Goal: Transaction & Acquisition: Purchase product/service

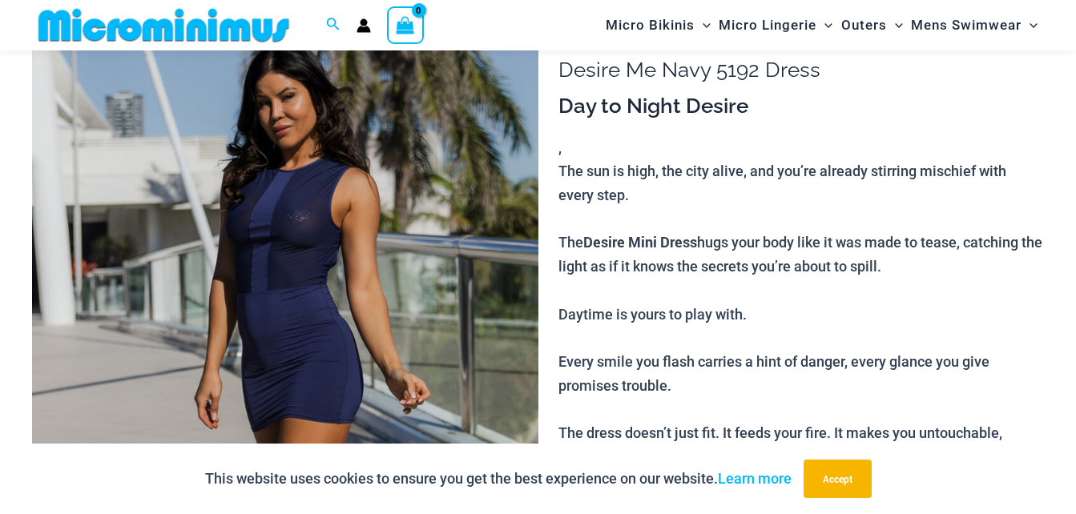
scroll to position [145, 0]
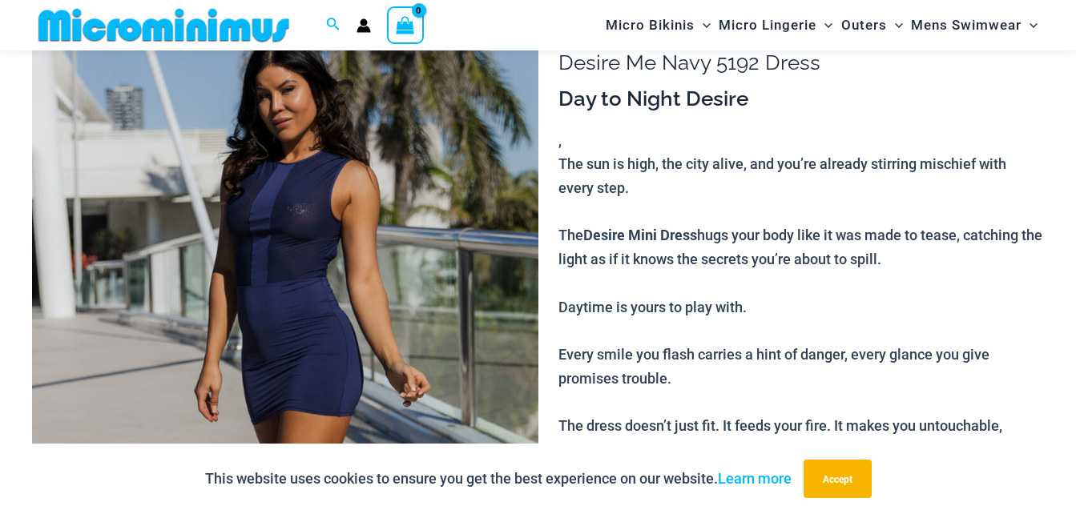
click at [300, 230] on img at bounding box center [285, 380] width 506 height 759
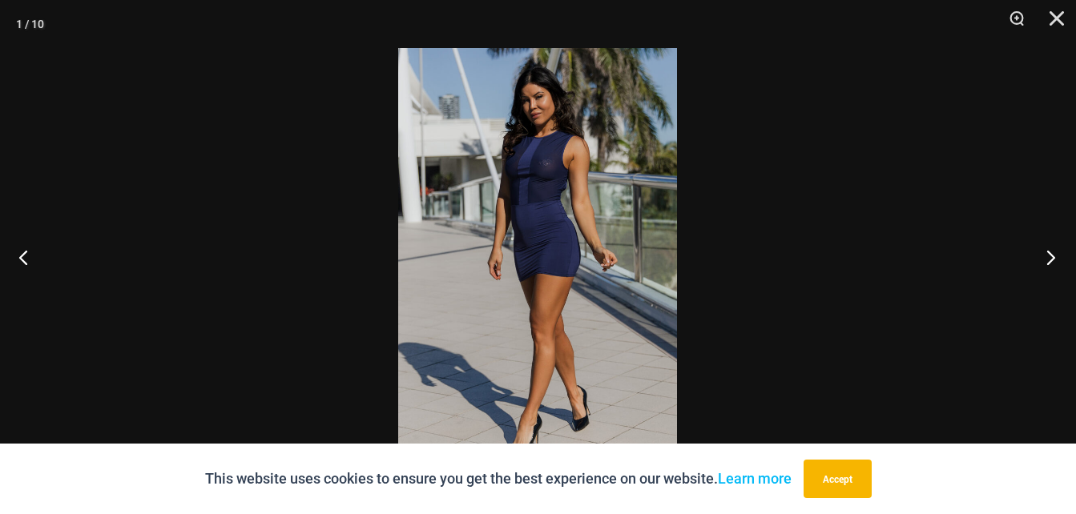
click at [1058, 268] on button "Next" at bounding box center [1046, 257] width 60 height 80
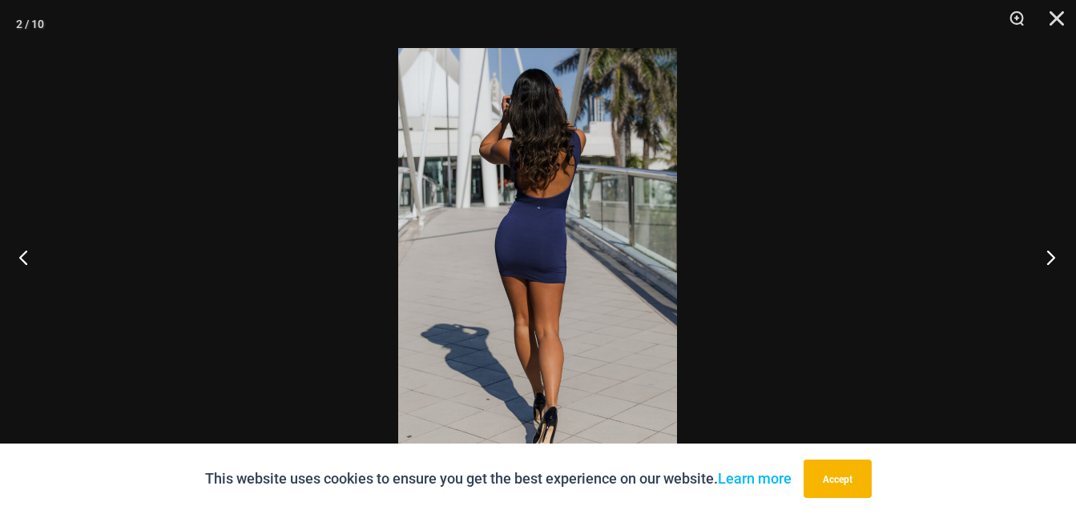
click at [1055, 265] on button "Next" at bounding box center [1046, 257] width 60 height 80
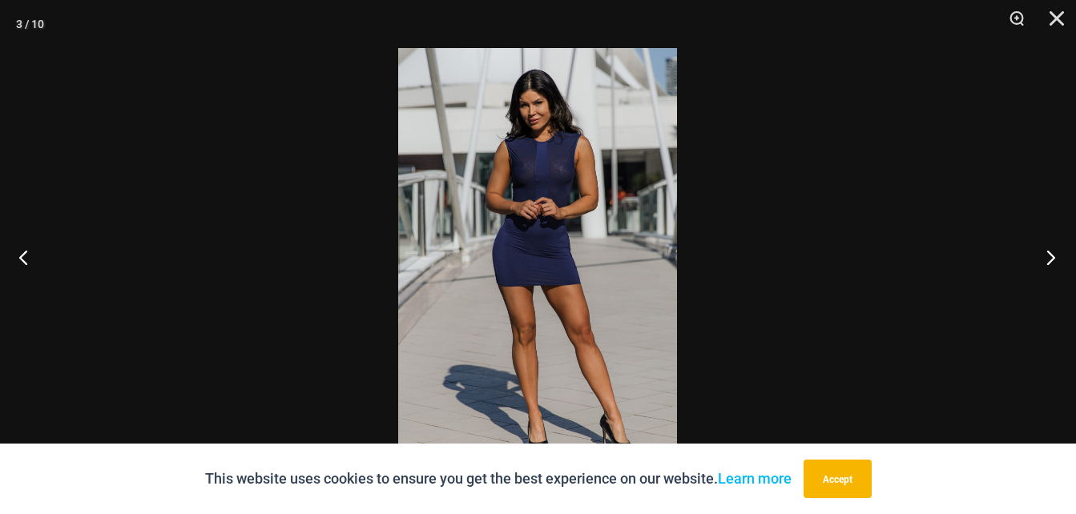
click at [1055, 268] on button "Next" at bounding box center [1046, 257] width 60 height 80
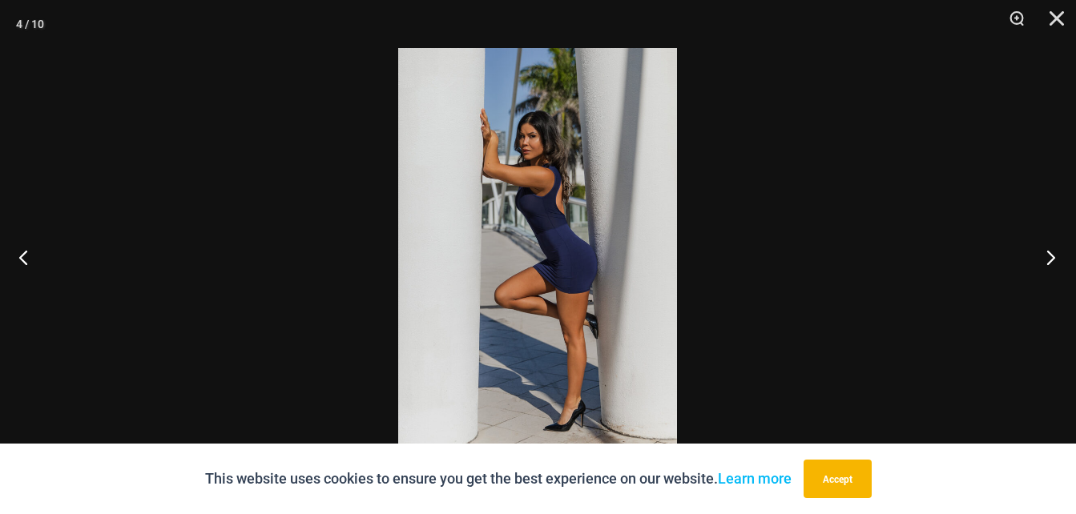
click at [1059, 266] on button "Next" at bounding box center [1046, 257] width 60 height 80
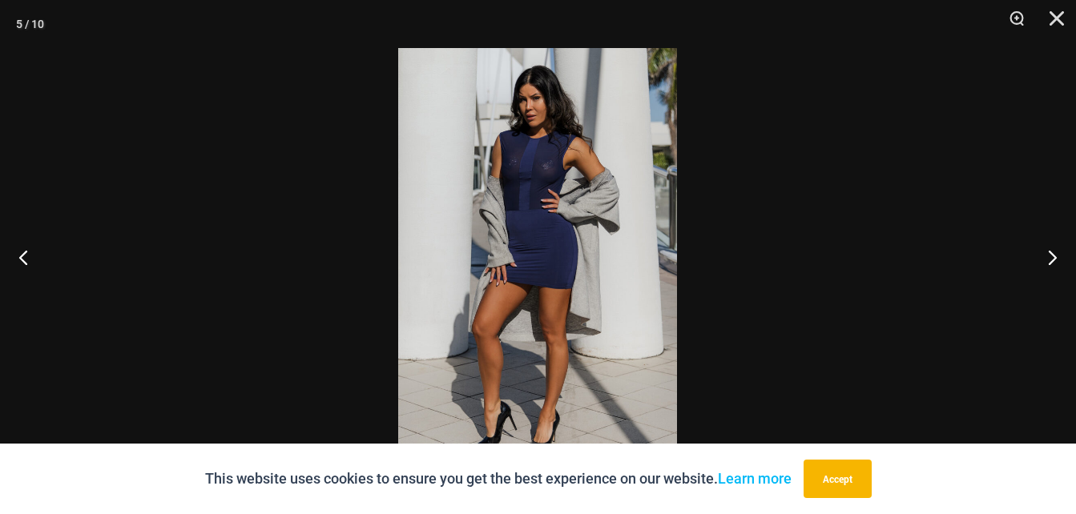
click at [1008, 269] on div at bounding box center [538, 257] width 1076 height 514
click at [1042, 266] on div at bounding box center [538, 257] width 1076 height 514
click at [1047, 268] on button "Next" at bounding box center [1046, 257] width 60 height 80
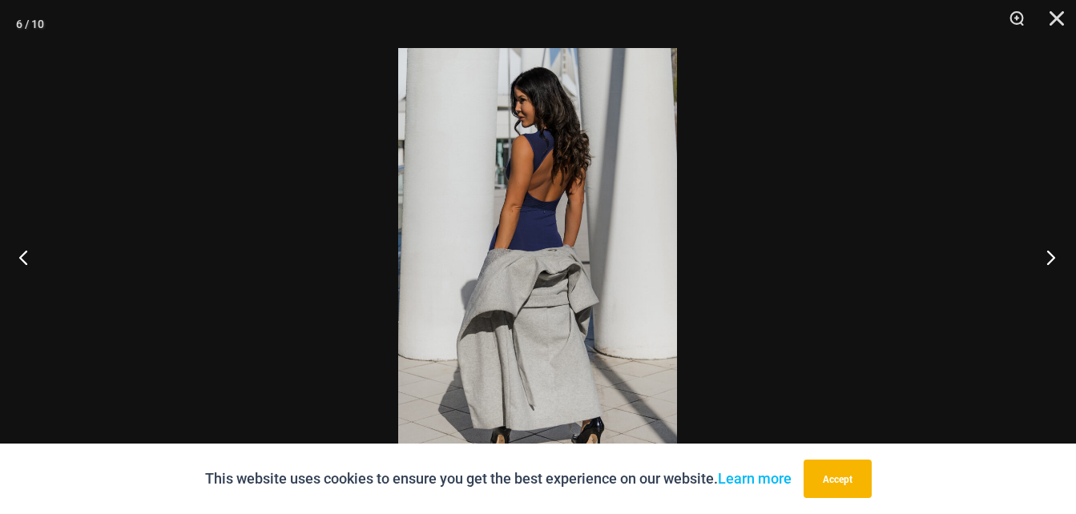
click at [1048, 262] on button "Next" at bounding box center [1046, 257] width 60 height 80
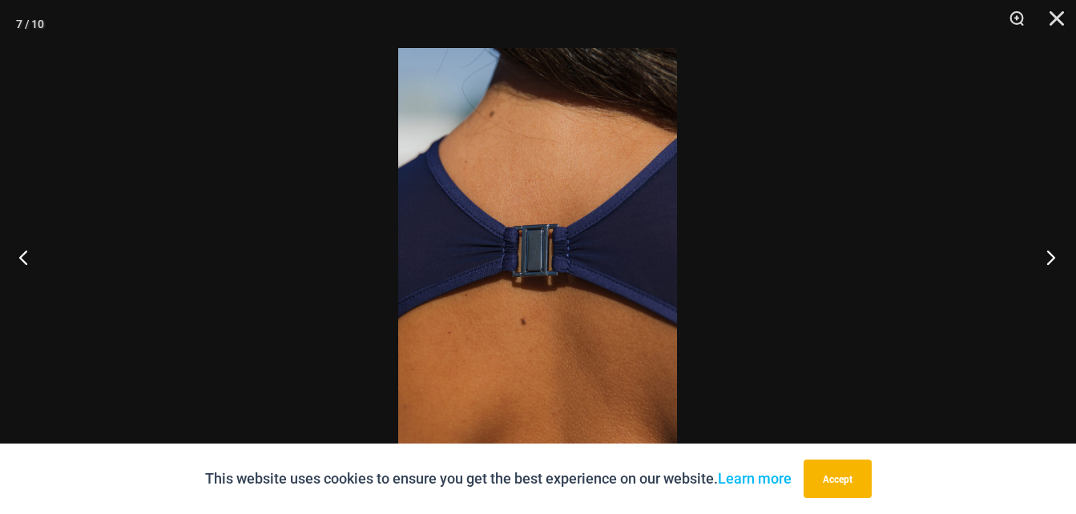
click at [1049, 265] on button "Next" at bounding box center [1046, 257] width 60 height 80
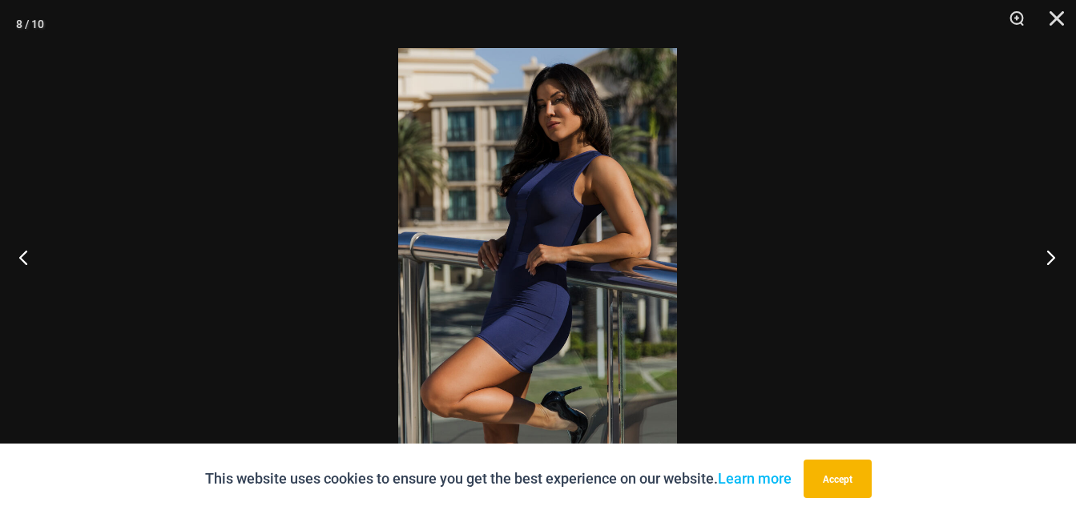
click at [1059, 264] on button "Next" at bounding box center [1046, 257] width 60 height 80
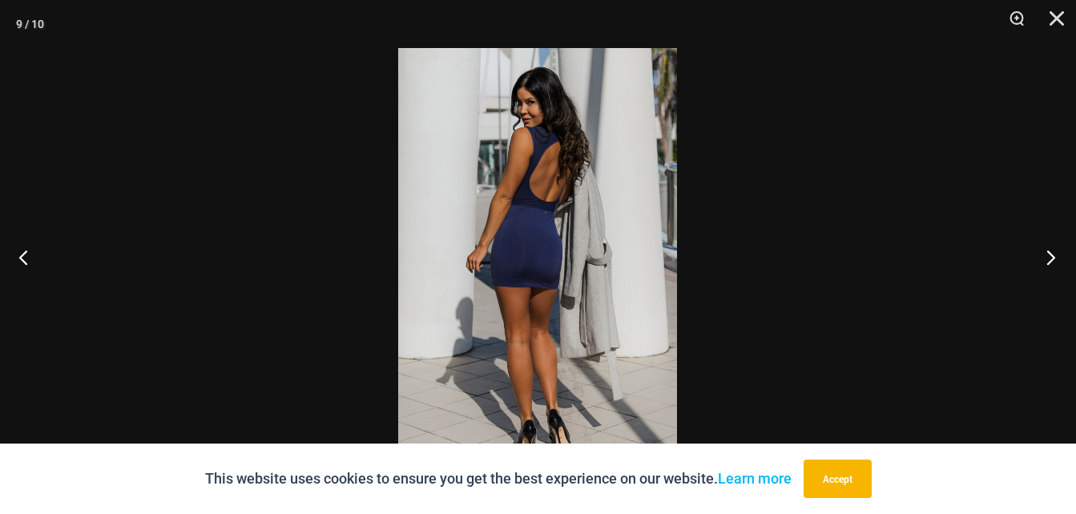
click at [1066, 258] on button "Next" at bounding box center [1046, 257] width 60 height 80
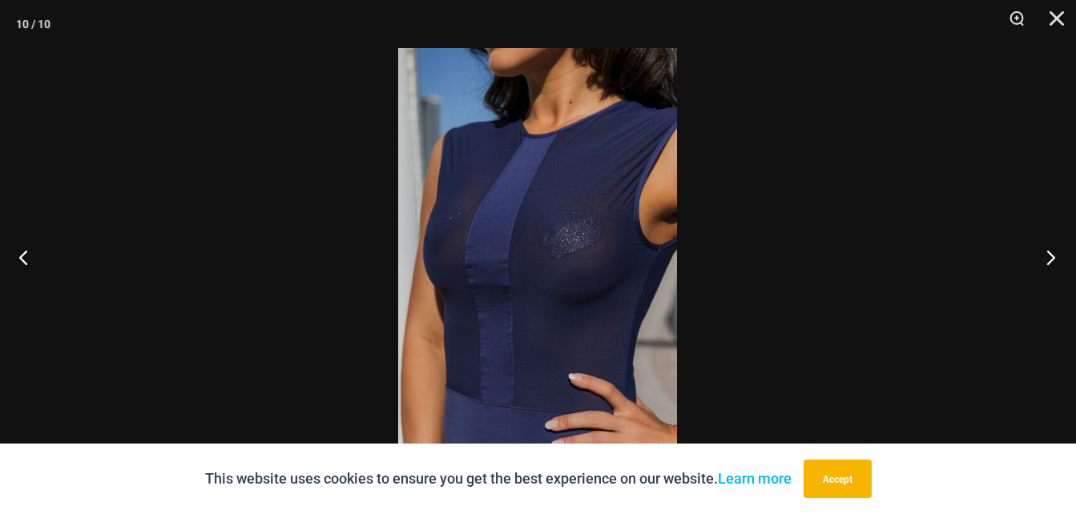
click at [1057, 263] on button "Next" at bounding box center [1046, 257] width 60 height 80
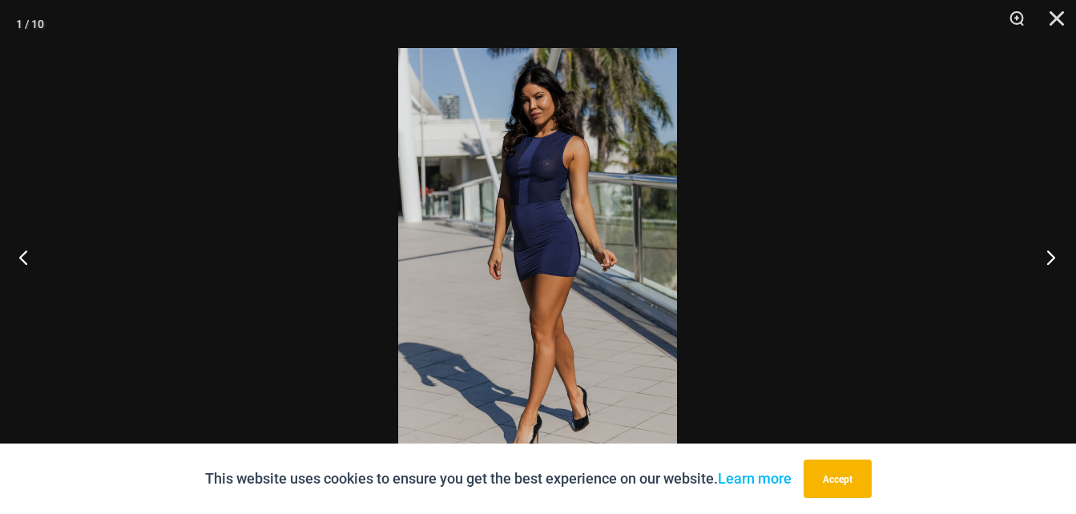
click at [1051, 268] on button "Next" at bounding box center [1046, 257] width 60 height 80
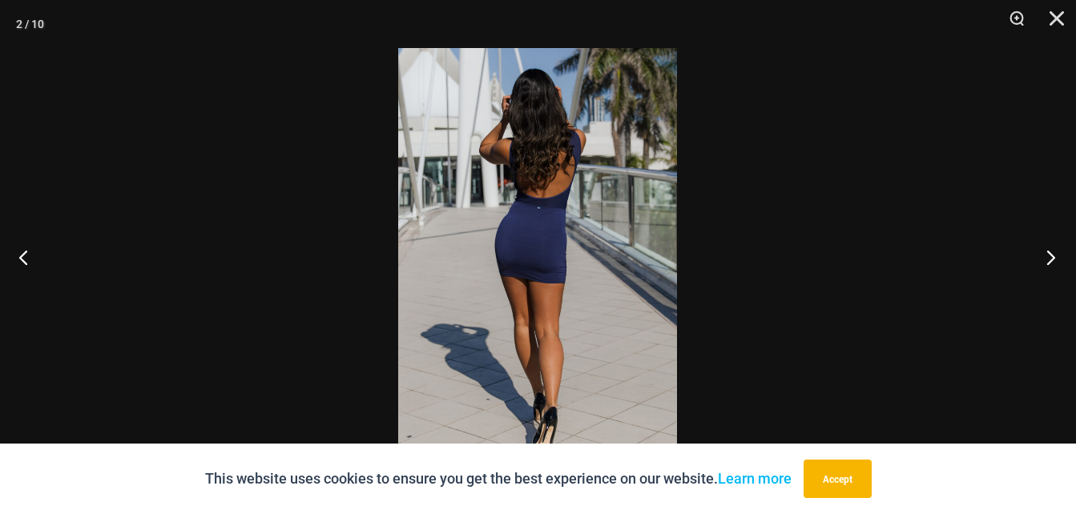
click at [1055, 263] on button "Next" at bounding box center [1046, 257] width 60 height 80
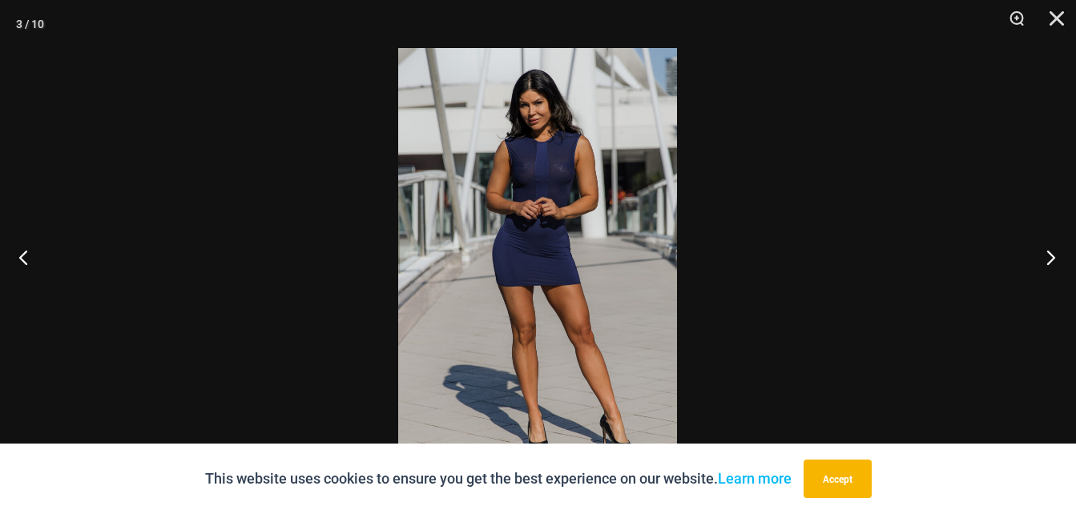
click at [1051, 268] on button "Next" at bounding box center [1046, 257] width 60 height 80
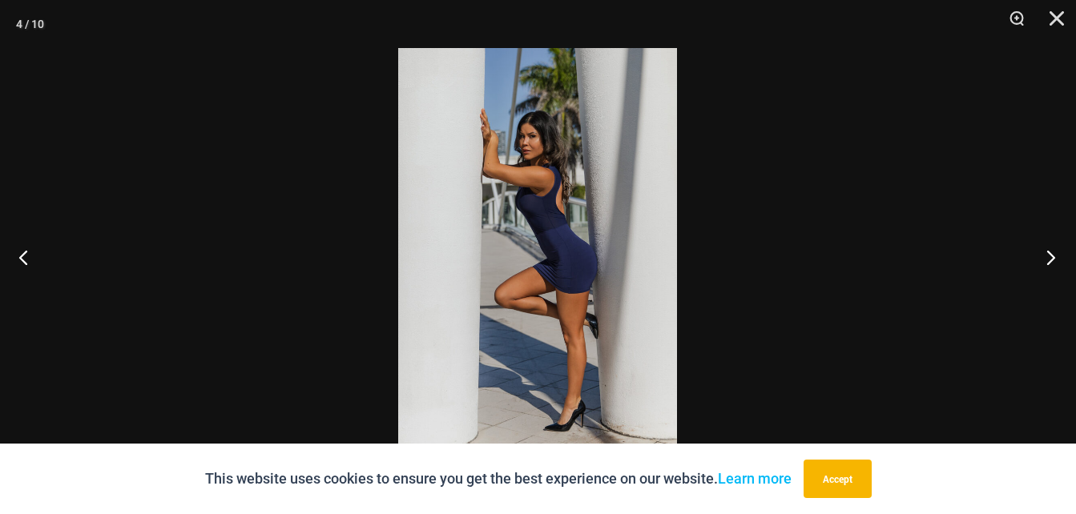
click at [1057, 264] on button "Next" at bounding box center [1046, 257] width 60 height 80
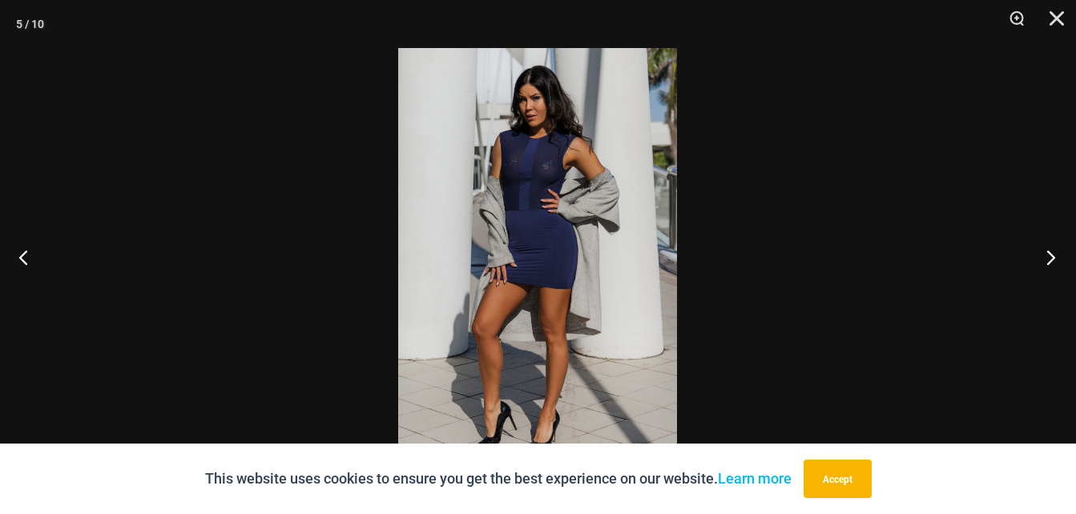
click at [1063, 263] on button "Next" at bounding box center [1046, 257] width 60 height 80
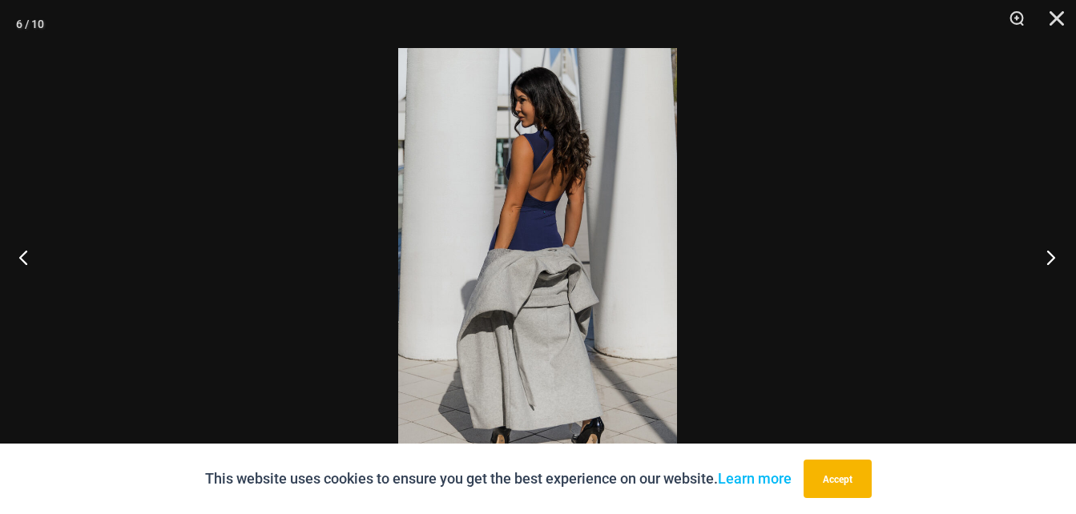
click at [1061, 263] on button "Next" at bounding box center [1046, 257] width 60 height 80
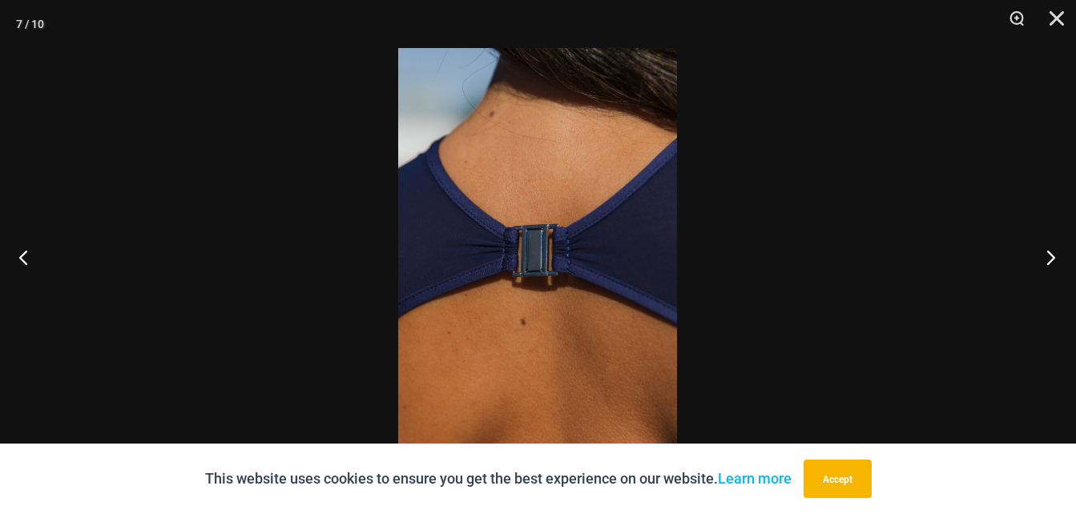
click at [1063, 266] on button "Next" at bounding box center [1046, 257] width 60 height 80
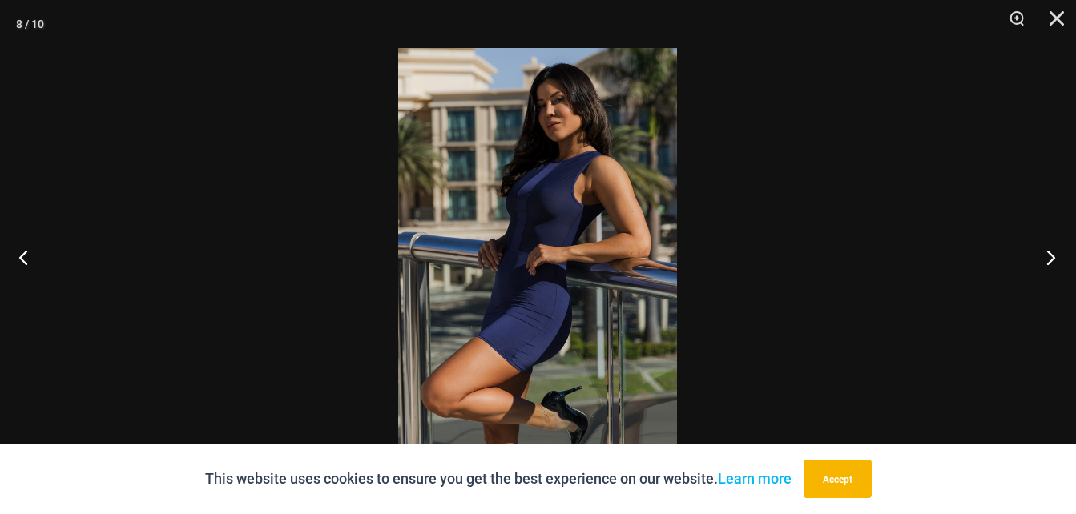
click at [1060, 269] on button "Next" at bounding box center [1046, 257] width 60 height 80
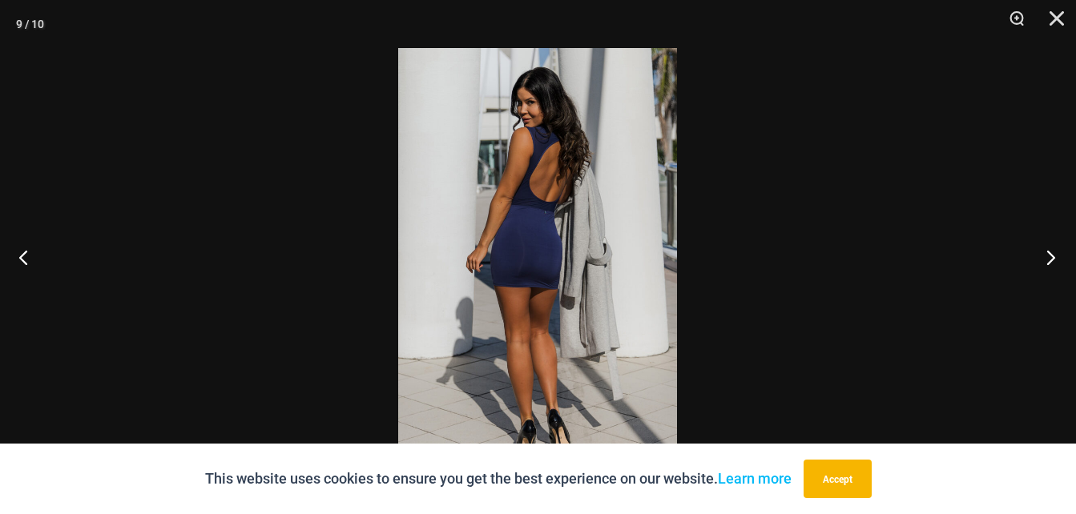
click at [1059, 263] on button "Next" at bounding box center [1046, 257] width 60 height 80
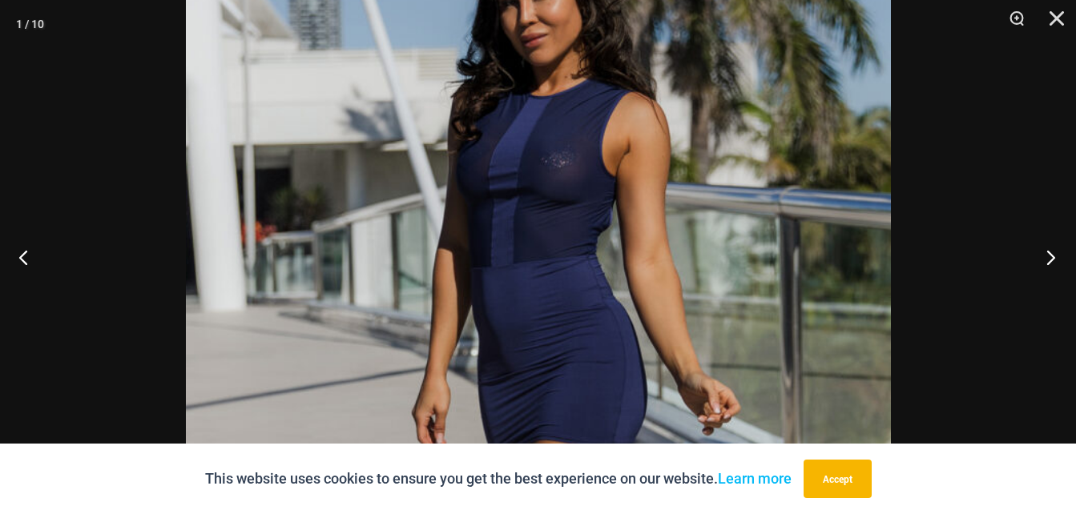
click at [1055, 258] on button "Next" at bounding box center [1046, 257] width 60 height 80
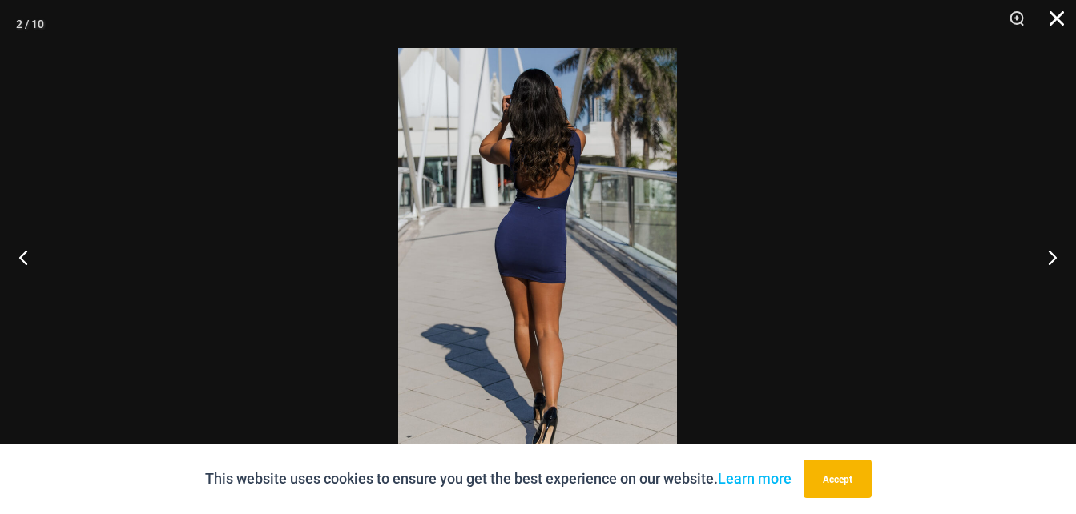
click at [1062, 23] on button "Close" at bounding box center [1051, 24] width 40 height 48
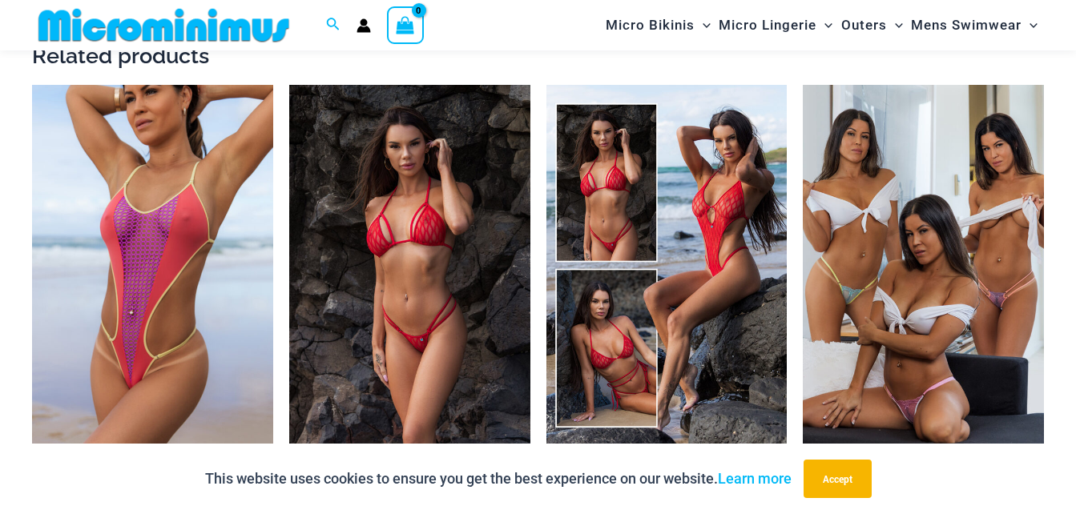
scroll to position [1720, 0]
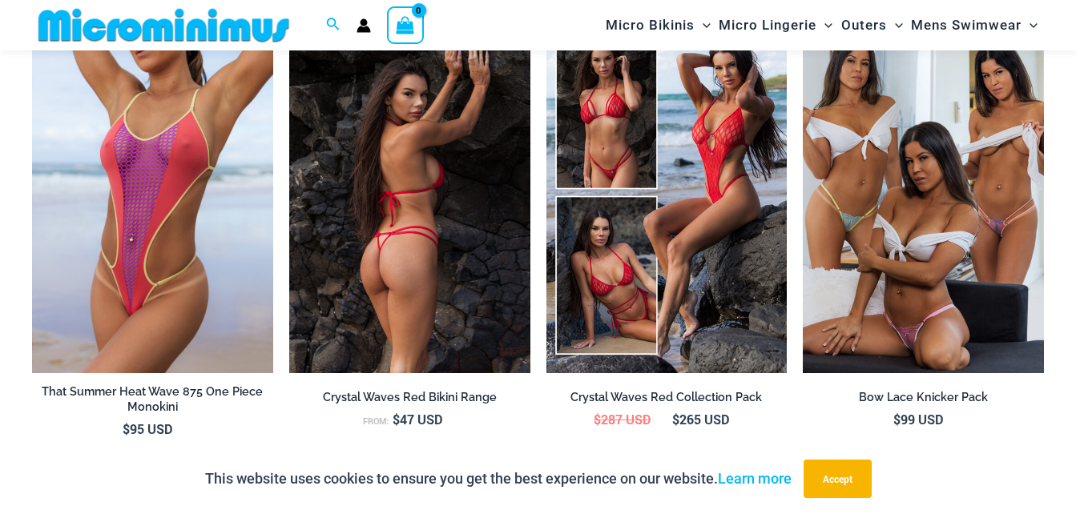
click at [322, 236] on img at bounding box center [409, 192] width 241 height 361
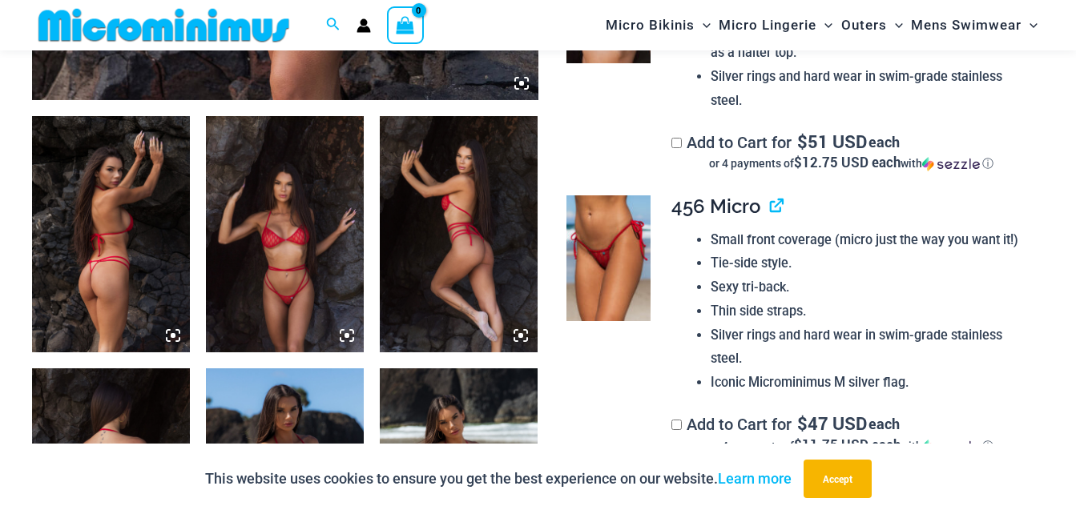
scroll to position [809, 0]
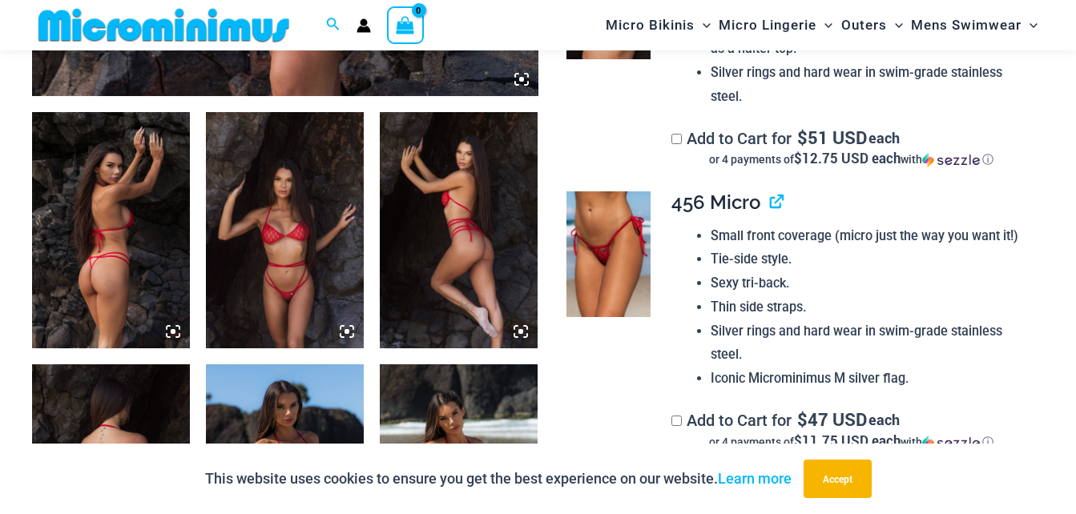
click at [306, 308] on img at bounding box center [285, 230] width 158 height 237
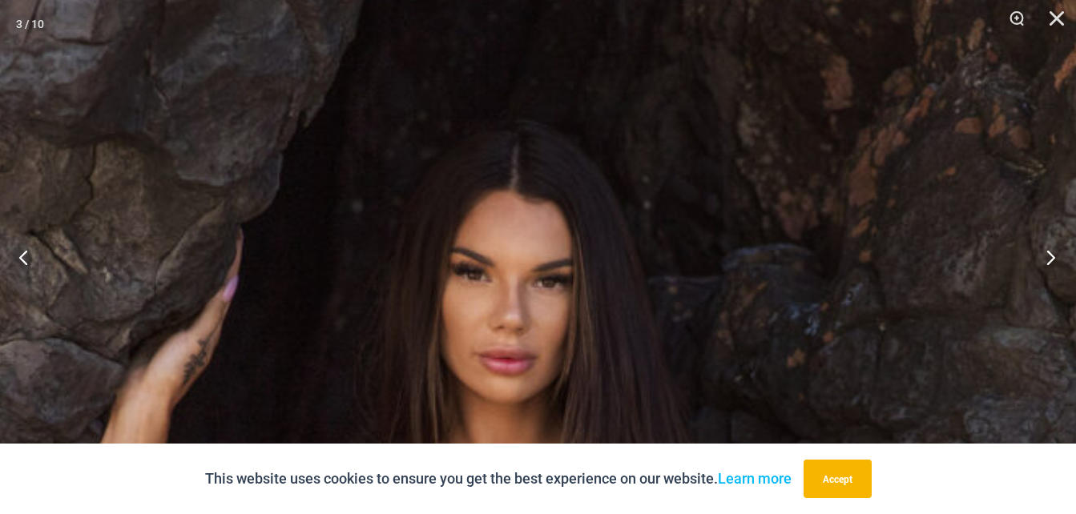
click at [1072, 260] on button "Next" at bounding box center [1046, 257] width 60 height 80
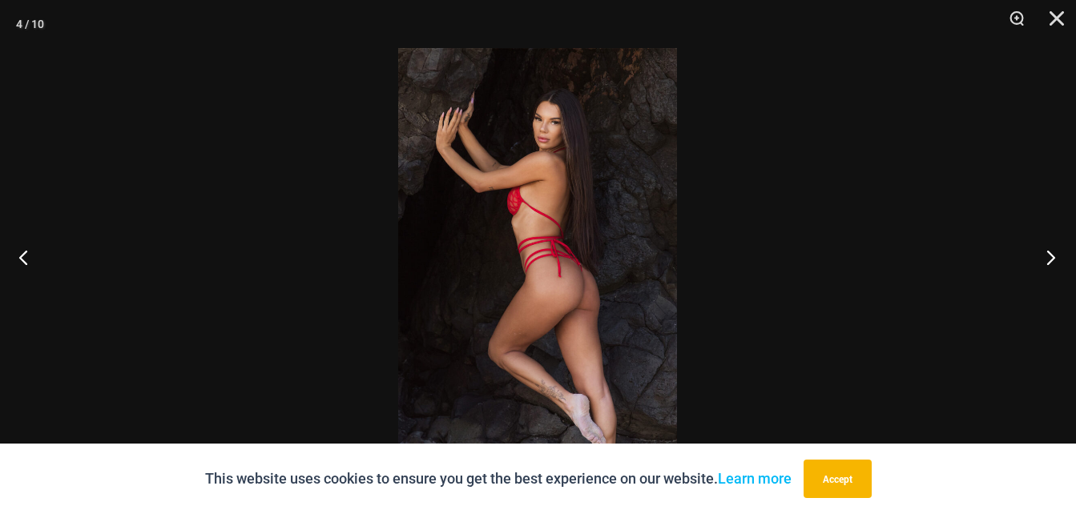
click at [1043, 265] on button "Next" at bounding box center [1046, 257] width 60 height 80
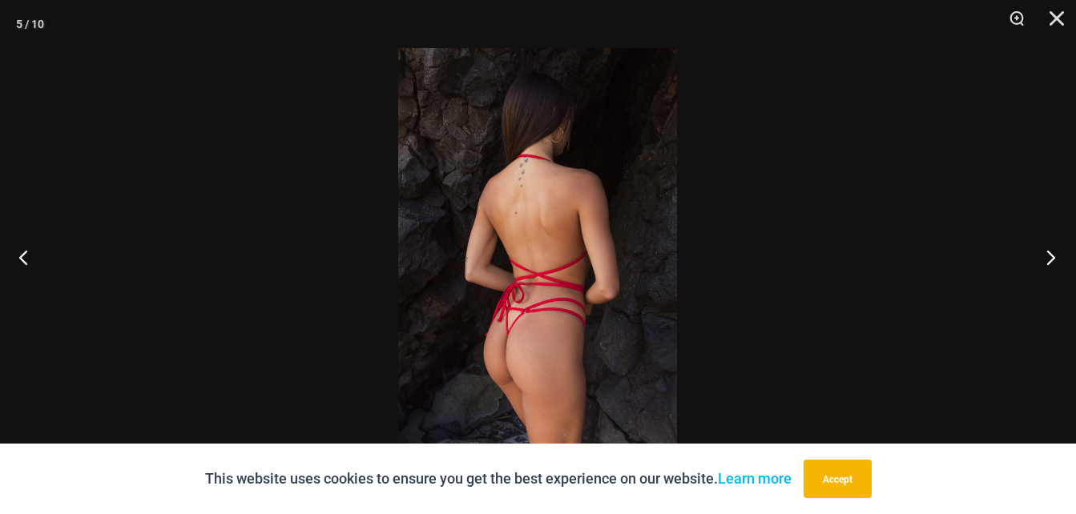
click at [1050, 266] on button "Next" at bounding box center [1046, 257] width 60 height 80
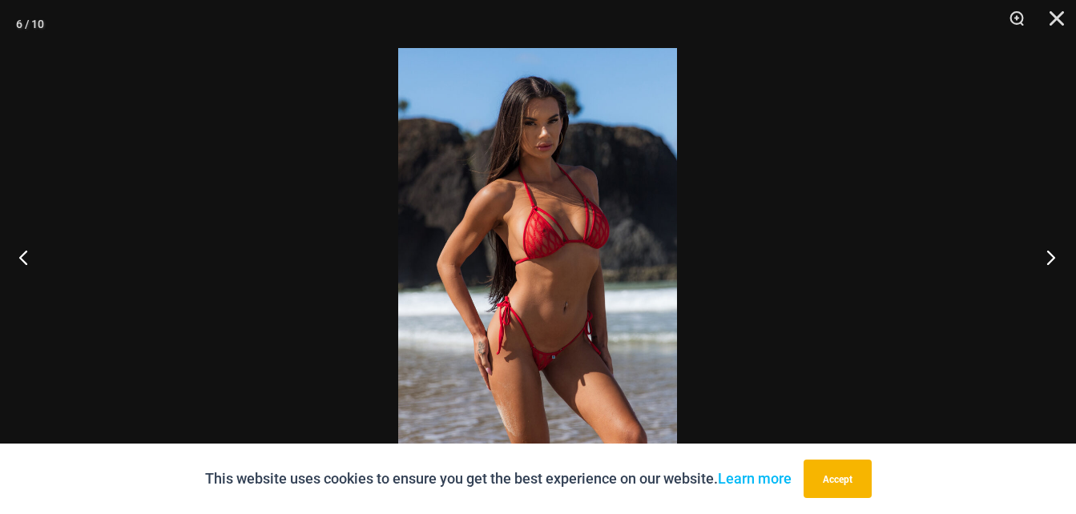
click at [1052, 265] on button "Next" at bounding box center [1046, 257] width 60 height 80
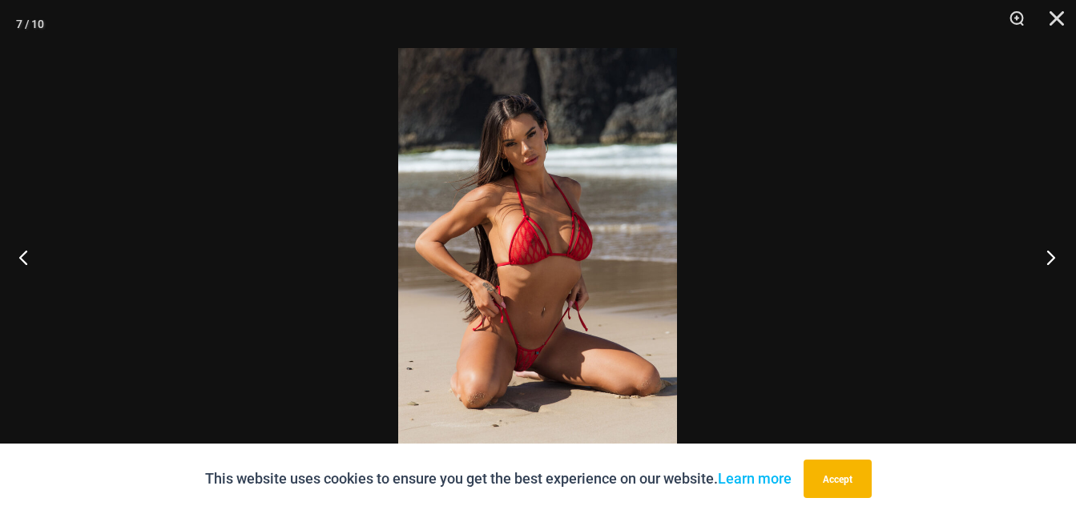
click at [1056, 268] on button "Next" at bounding box center [1046, 257] width 60 height 80
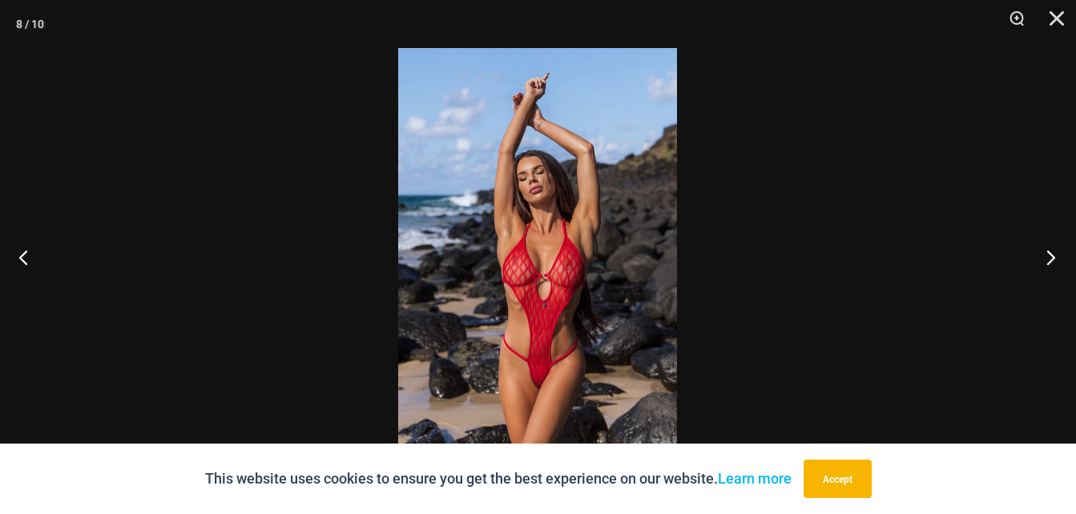
click at [1059, 268] on button "Next" at bounding box center [1046, 257] width 60 height 80
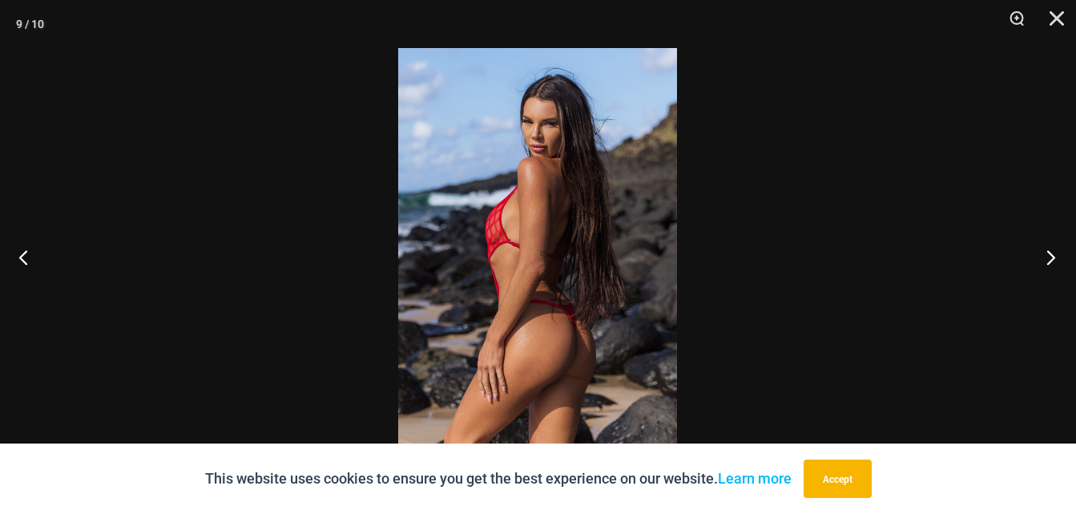
click at [1054, 272] on button "Next" at bounding box center [1046, 257] width 60 height 80
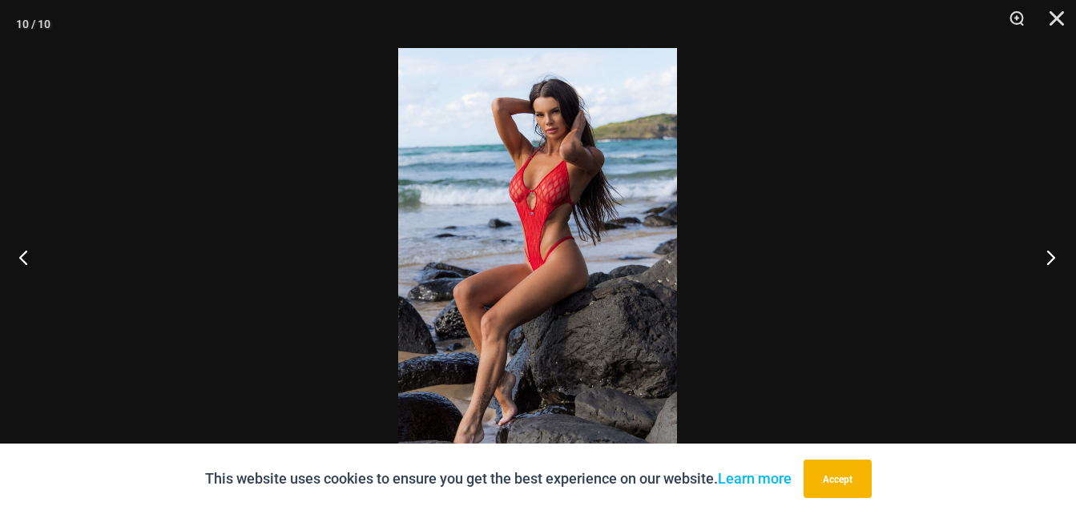
click at [1056, 269] on button "Next" at bounding box center [1046, 257] width 60 height 80
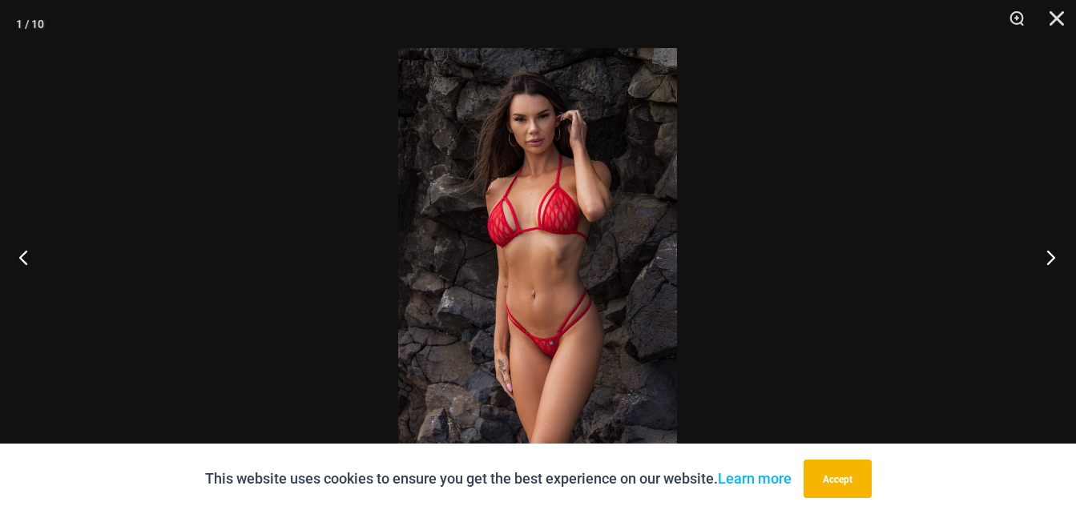
click at [1054, 270] on button "Next" at bounding box center [1046, 257] width 60 height 80
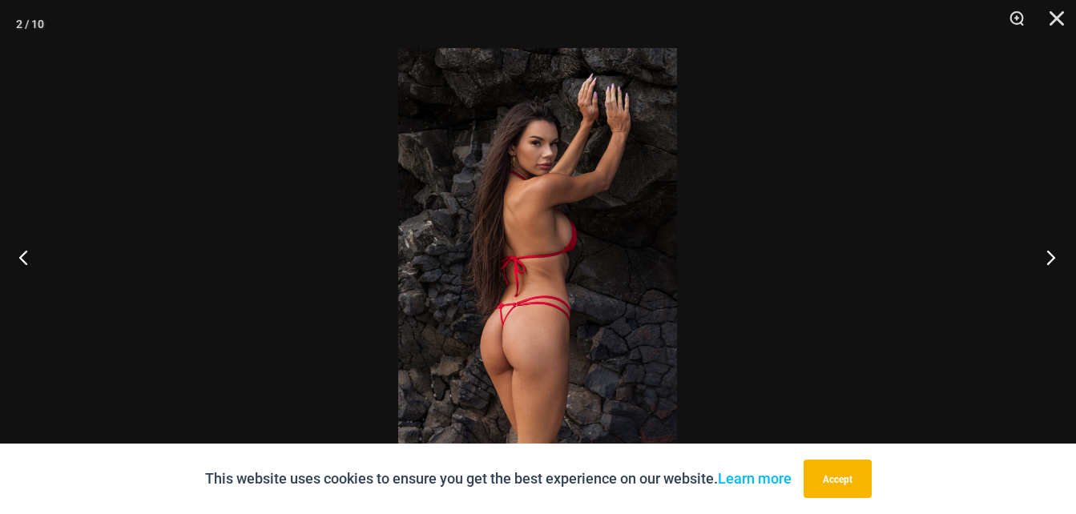
click at [1051, 273] on button "Next" at bounding box center [1046, 257] width 60 height 80
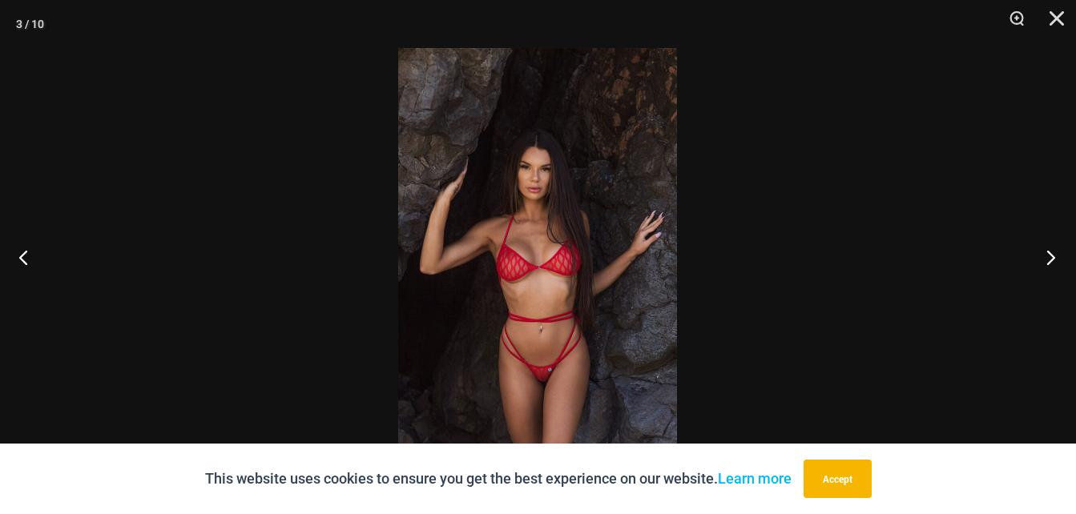
click at [1058, 264] on button "Next" at bounding box center [1046, 257] width 60 height 80
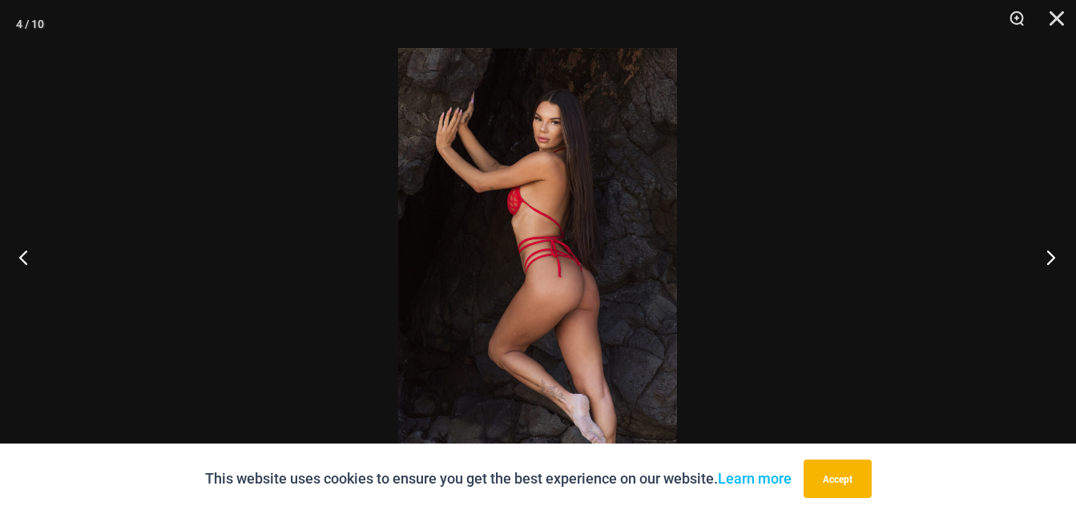
click at [1062, 263] on button "Next" at bounding box center [1046, 257] width 60 height 80
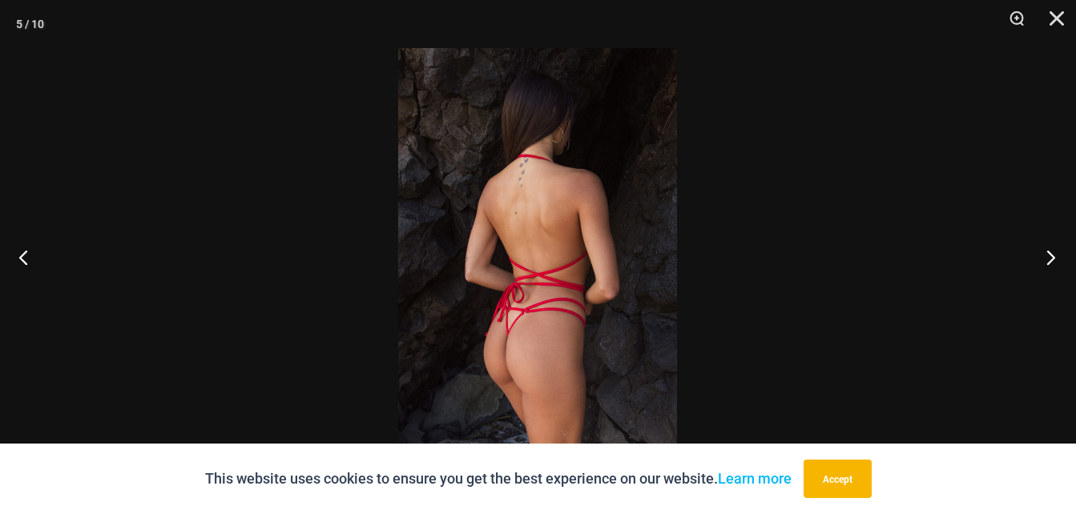
click at [1059, 261] on button "Next" at bounding box center [1046, 257] width 60 height 80
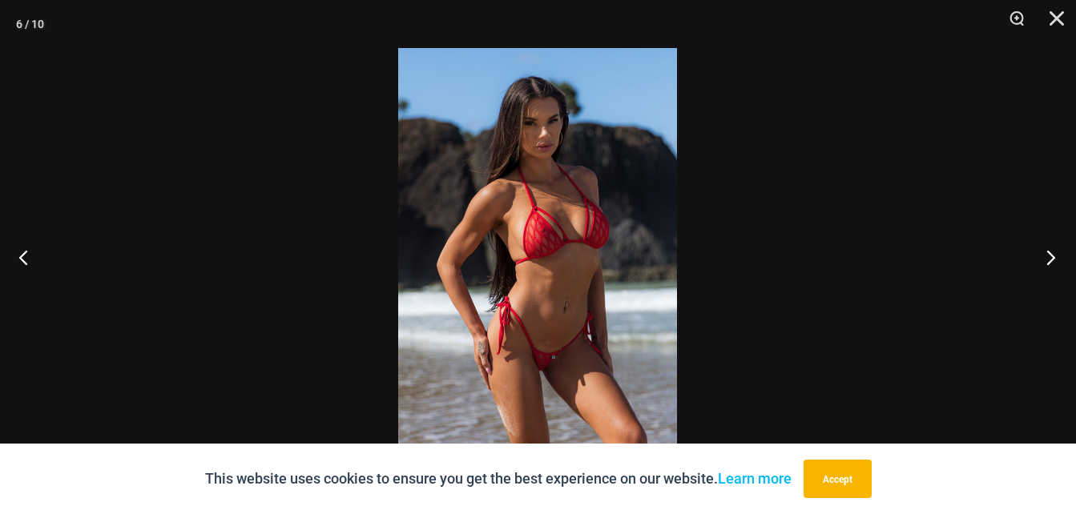
click at [1059, 262] on button "Next" at bounding box center [1046, 257] width 60 height 80
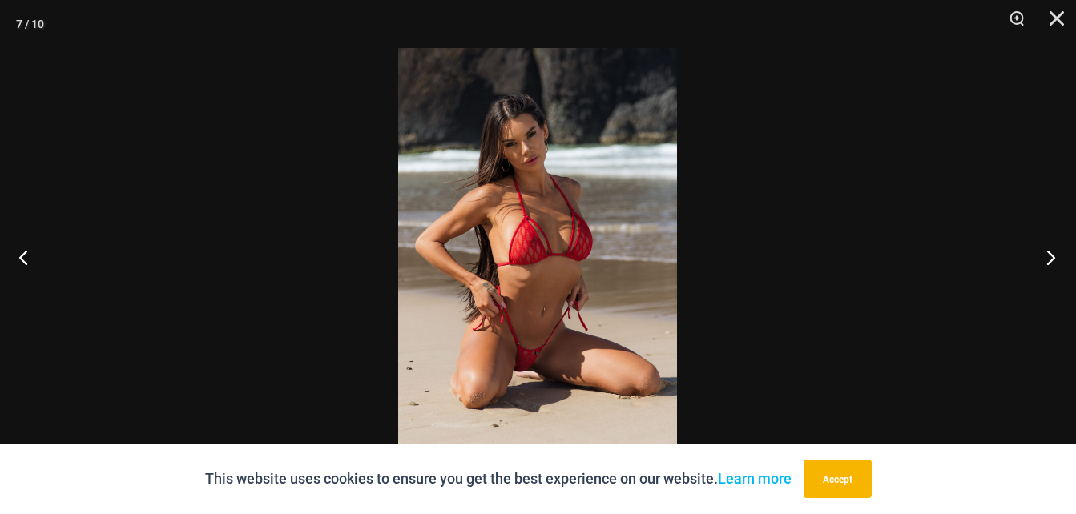
click at [1063, 260] on button "Next" at bounding box center [1046, 257] width 60 height 80
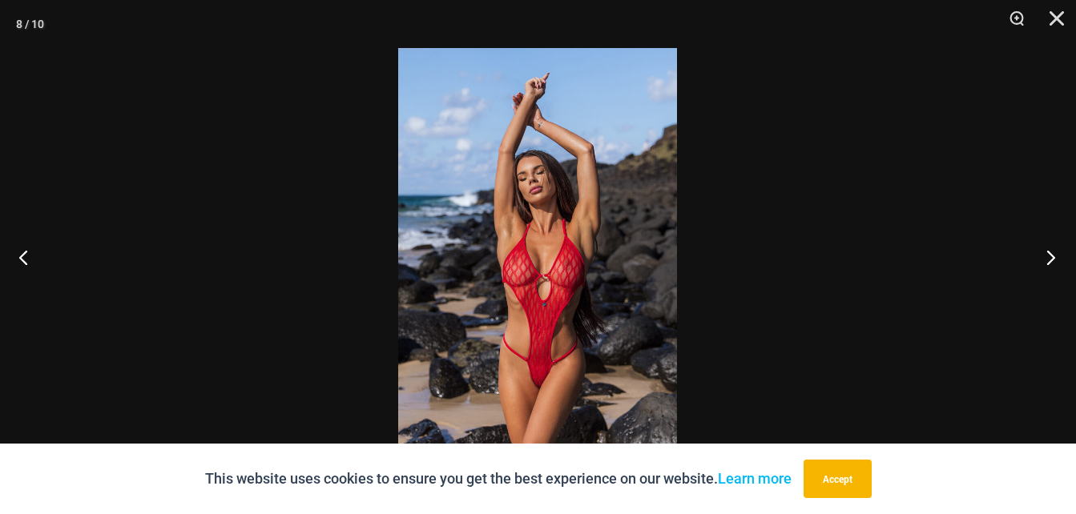
click at [1066, 260] on button "Next" at bounding box center [1046, 257] width 60 height 80
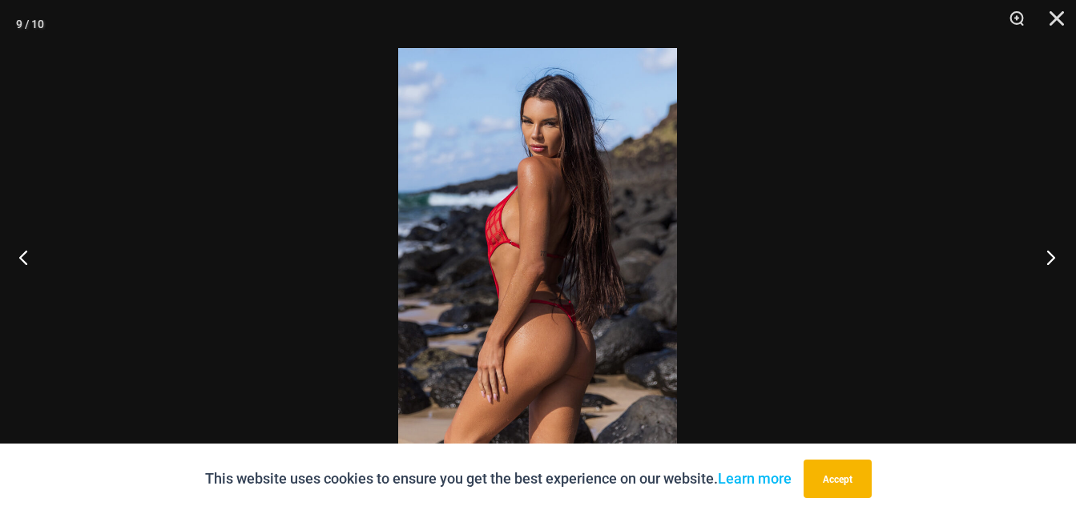
click at [1062, 261] on button "Next" at bounding box center [1046, 257] width 60 height 80
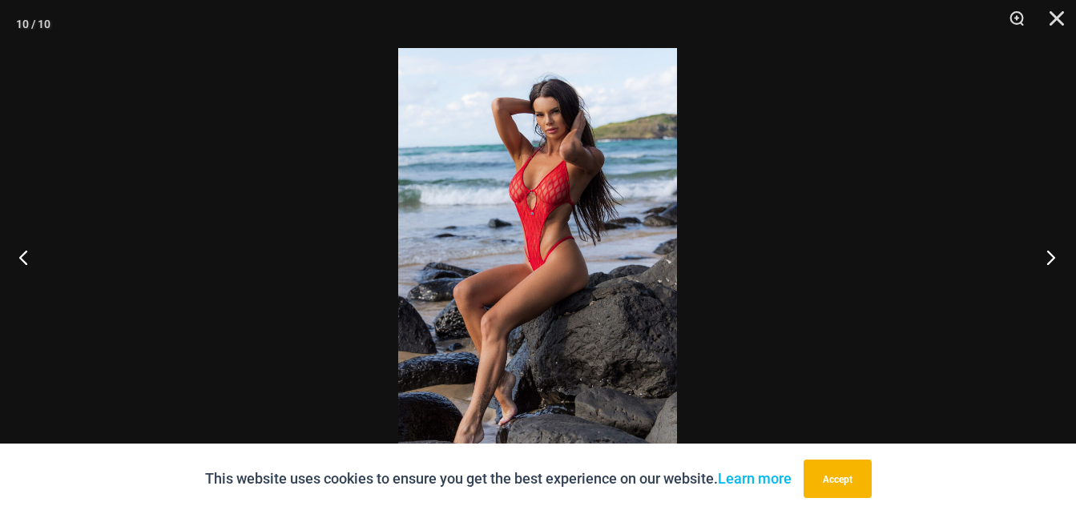
click at [1059, 261] on button "Next" at bounding box center [1046, 257] width 60 height 80
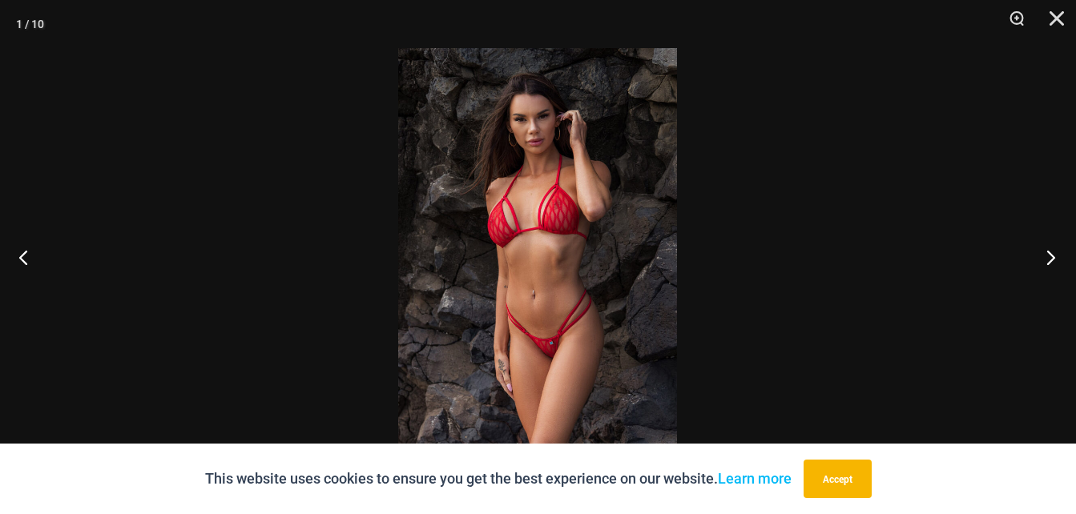
click at [1056, 266] on button "Next" at bounding box center [1046, 257] width 60 height 80
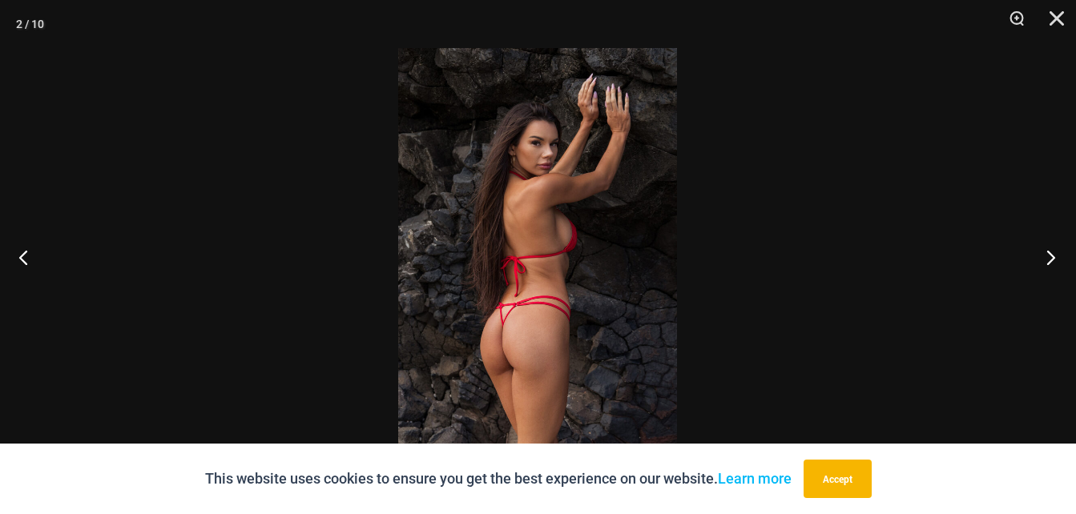
click at [1055, 269] on button "Next" at bounding box center [1046, 257] width 60 height 80
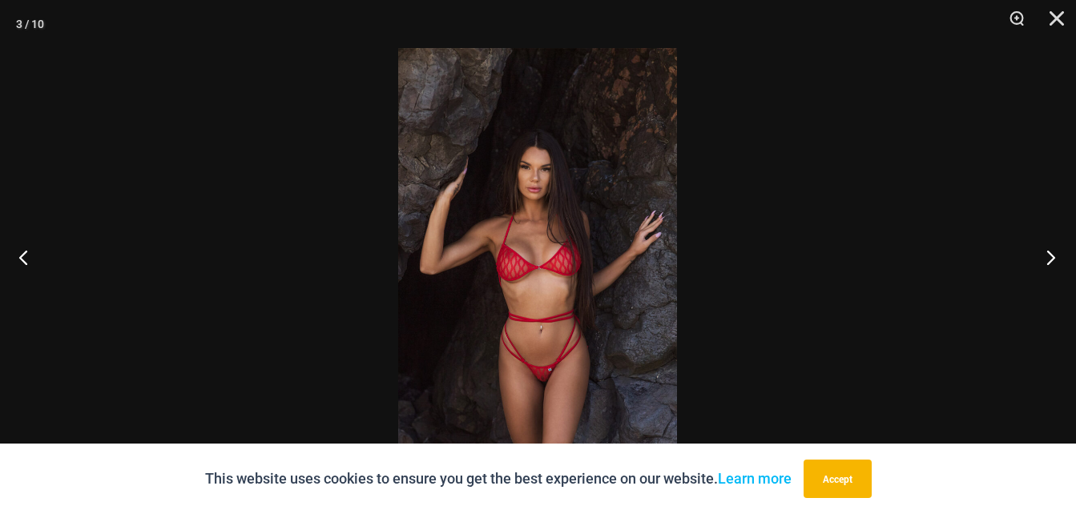
click at [1056, 269] on button "Next" at bounding box center [1046, 257] width 60 height 80
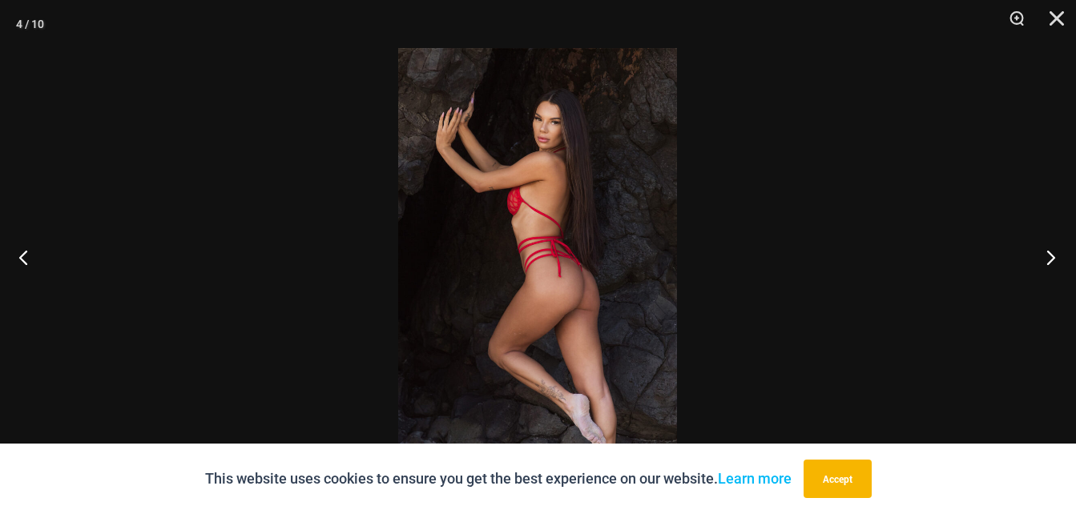
click at [1058, 268] on button "Next" at bounding box center [1046, 257] width 60 height 80
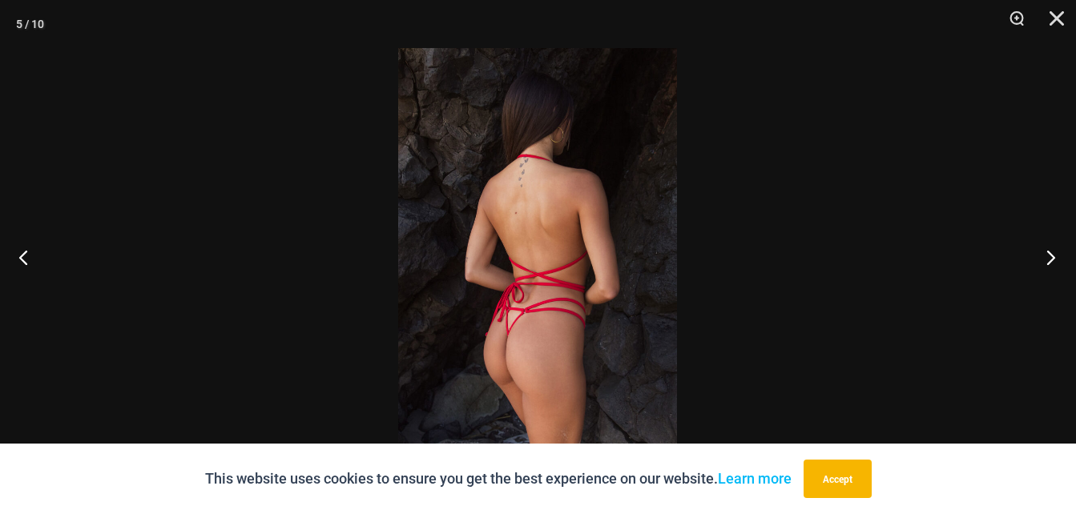
click at [1056, 268] on button "Next" at bounding box center [1046, 257] width 60 height 80
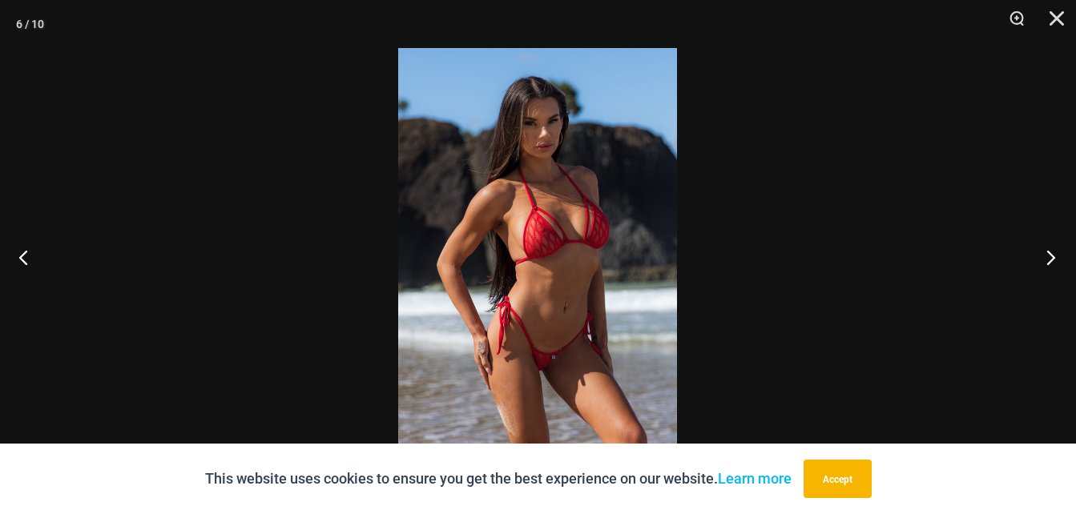
click at [1055, 270] on button "Next" at bounding box center [1046, 257] width 60 height 80
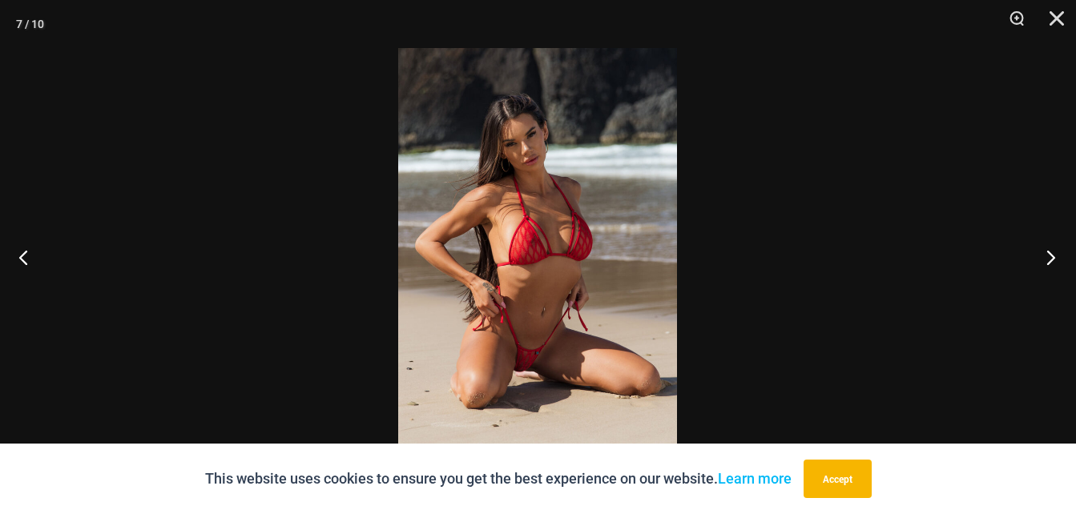
click at [1055, 269] on button "Next" at bounding box center [1046, 257] width 60 height 80
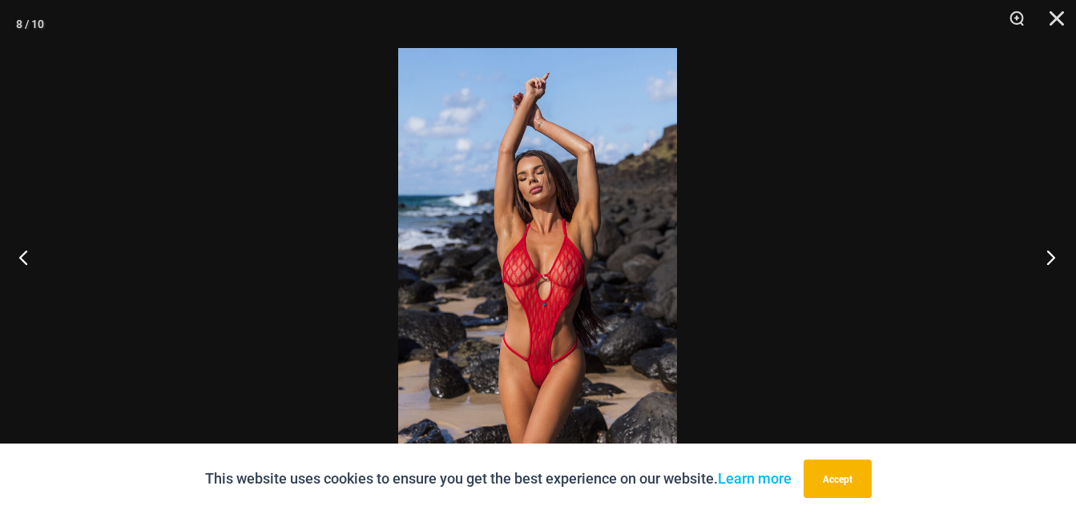
click at [1056, 268] on button "Next" at bounding box center [1046, 257] width 60 height 80
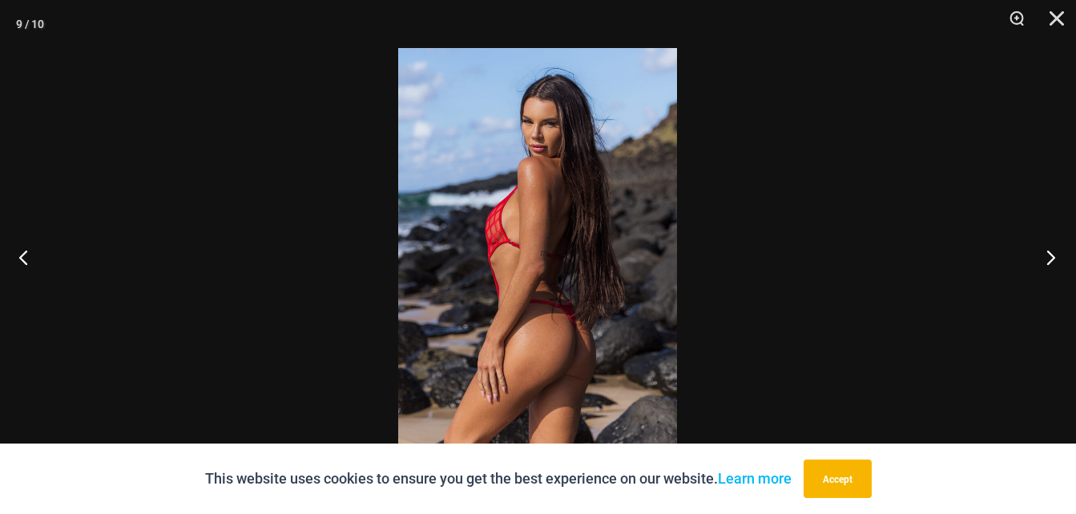
click at [1059, 268] on button "Next" at bounding box center [1046, 257] width 60 height 80
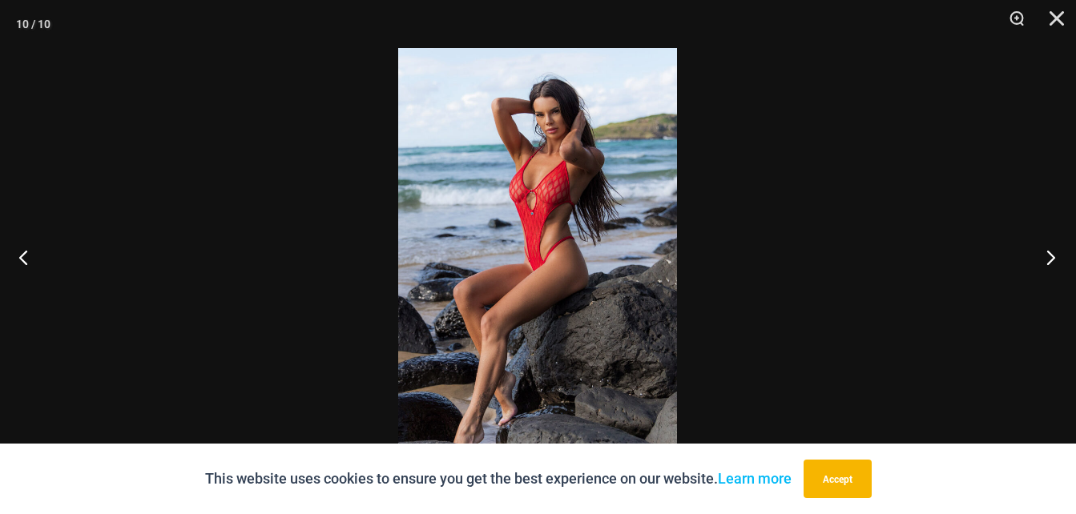
click at [1053, 272] on button "Next" at bounding box center [1046, 257] width 60 height 80
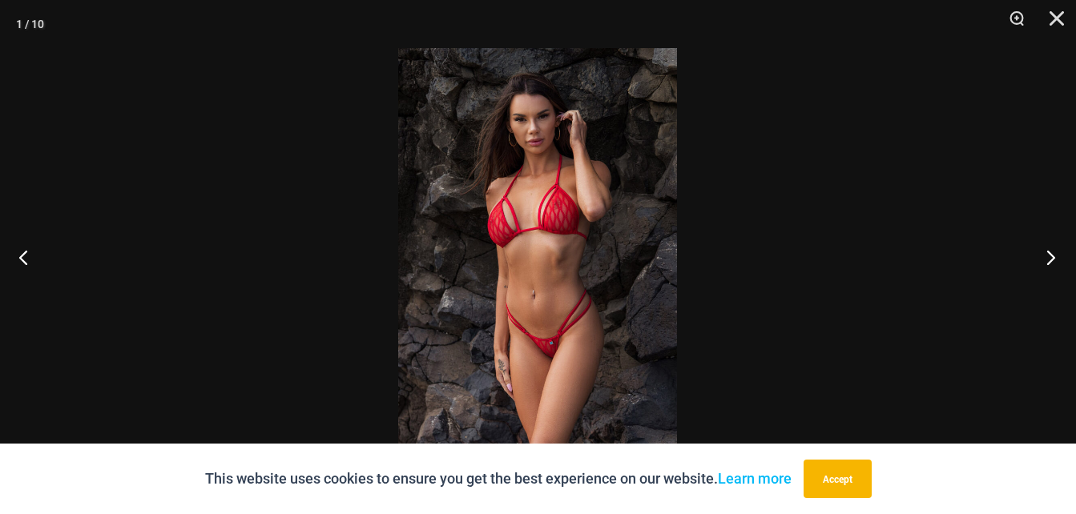
click at [1056, 271] on button "Next" at bounding box center [1046, 257] width 60 height 80
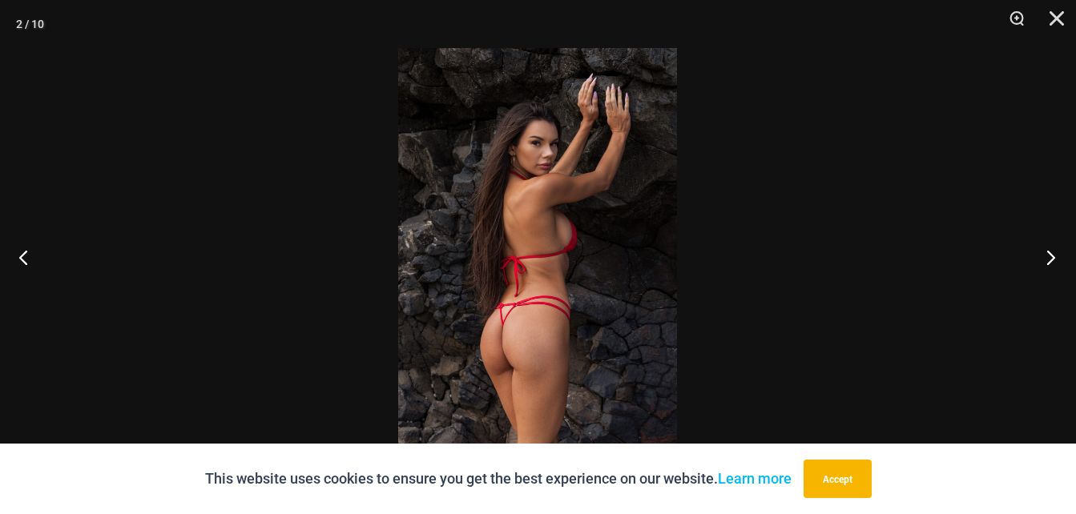
click at [1055, 265] on button "Next" at bounding box center [1046, 257] width 60 height 80
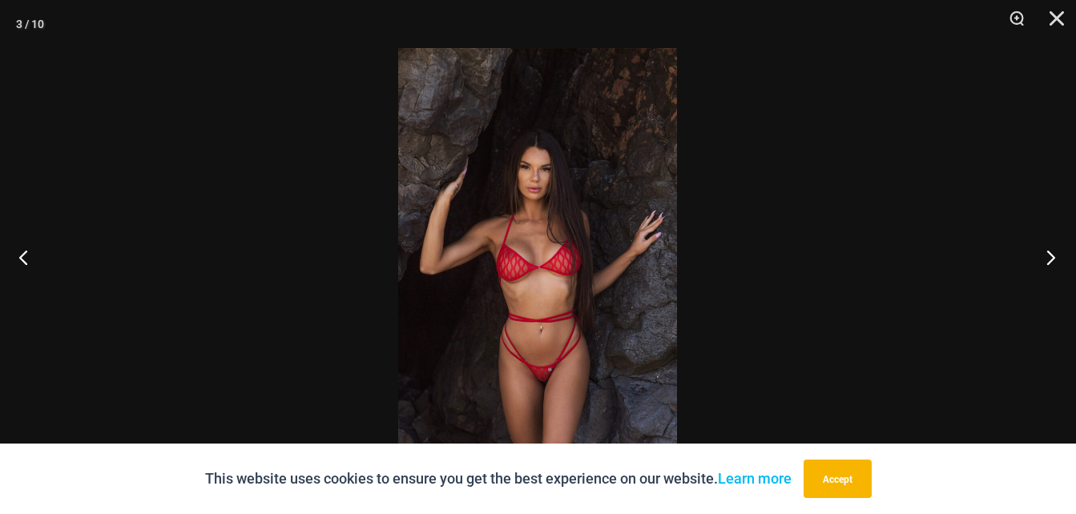
click at [1053, 266] on button "Next" at bounding box center [1046, 257] width 60 height 80
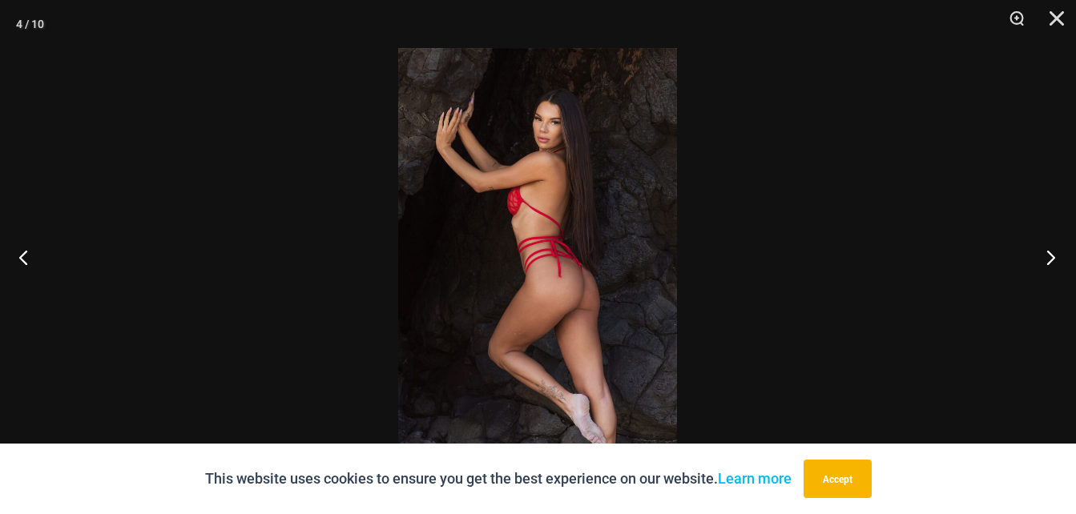
click at [1054, 266] on button "Next" at bounding box center [1046, 257] width 60 height 80
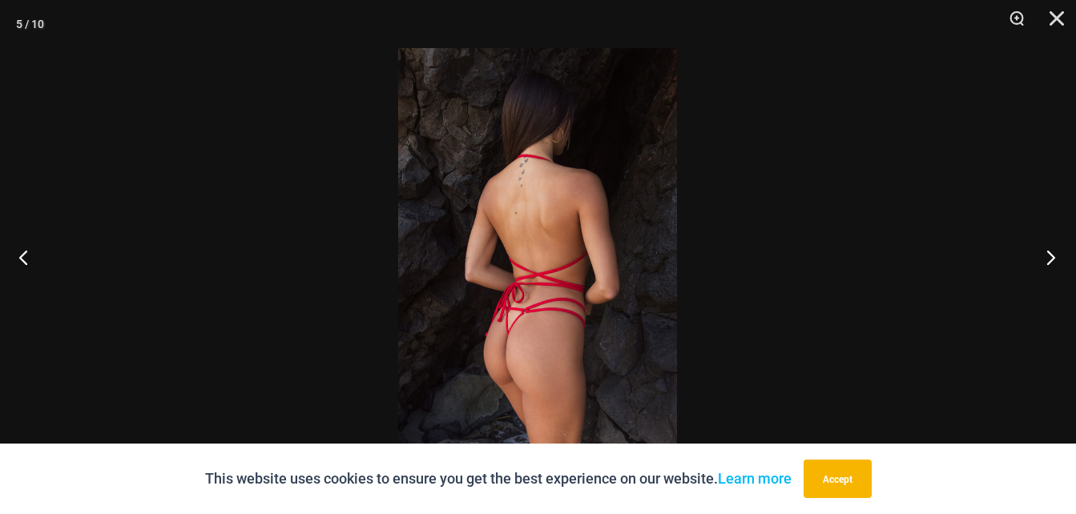
click at [1055, 264] on button "Next" at bounding box center [1046, 257] width 60 height 80
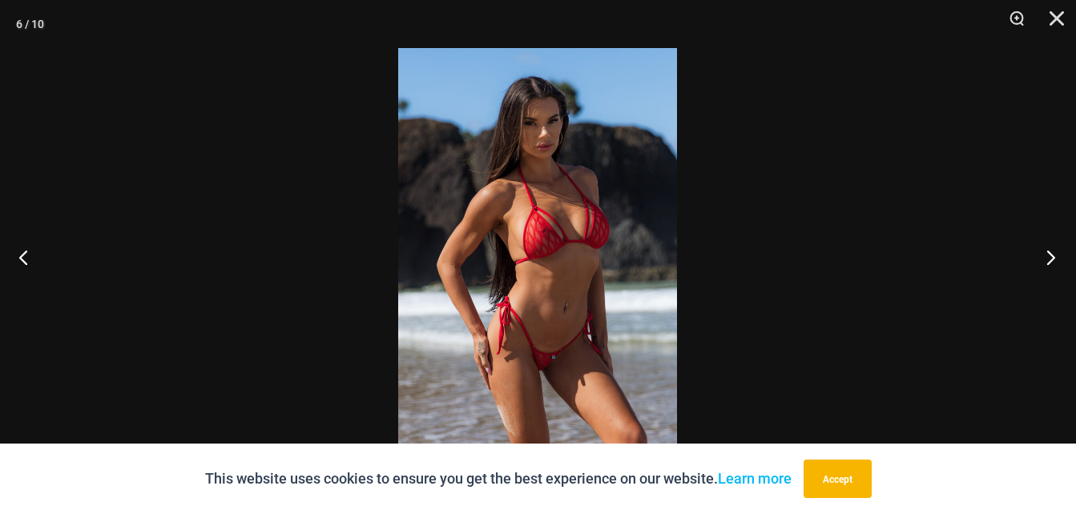
click at [1051, 273] on button "Next" at bounding box center [1046, 257] width 60 height 80
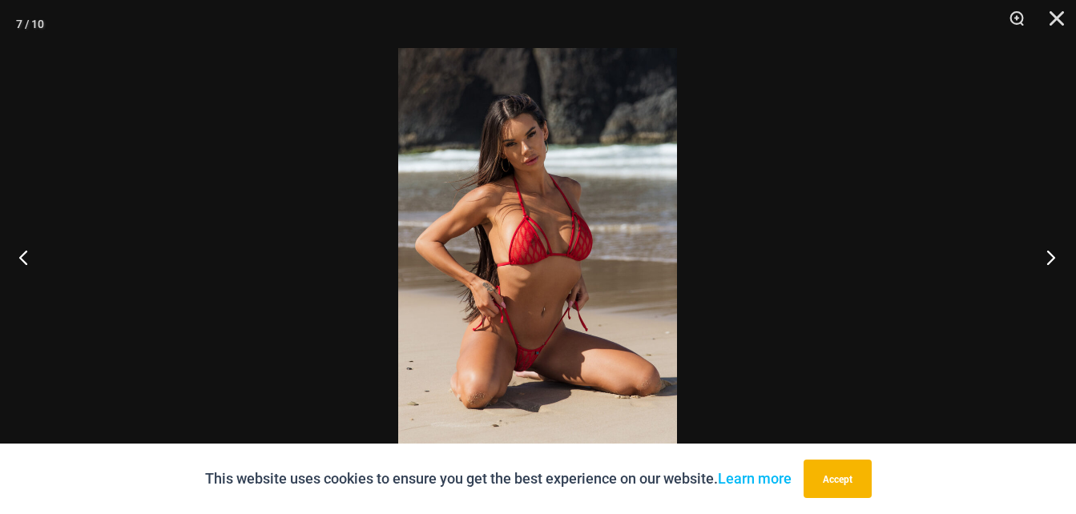
click at [1059, 263] on button "Next" at bounding box center [1046, 257] width 60 height 80
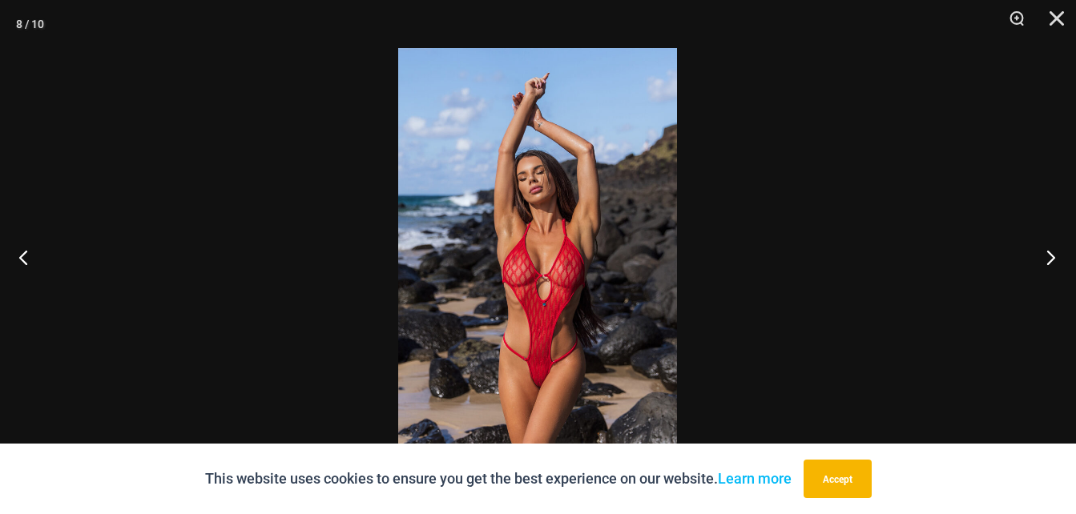
click at [1059, 263] on button "Next" at bounding box center [1046, 257] width 60 height 80
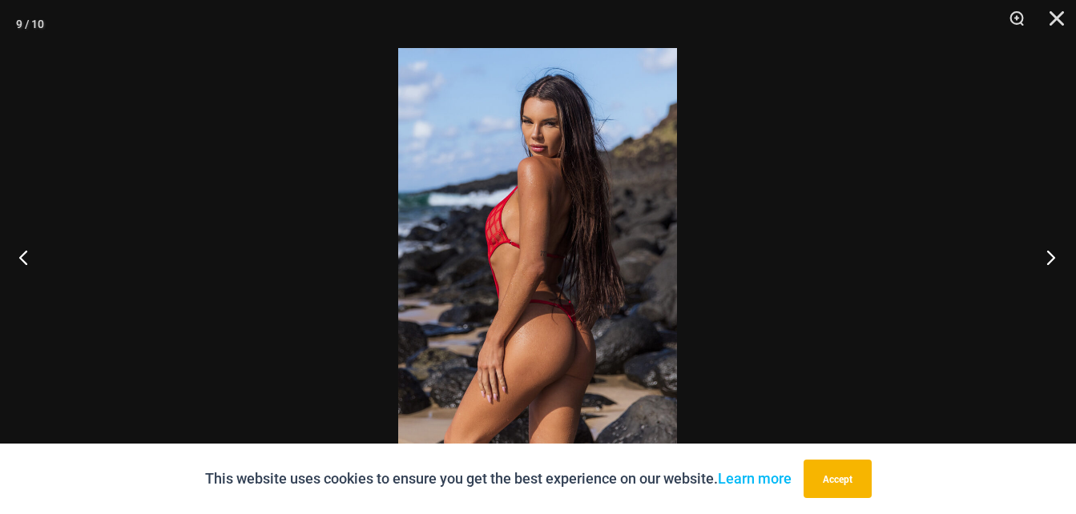
click at [1055, 263] on button "Next" at bounding box center [1046, 257] width 60 height 80
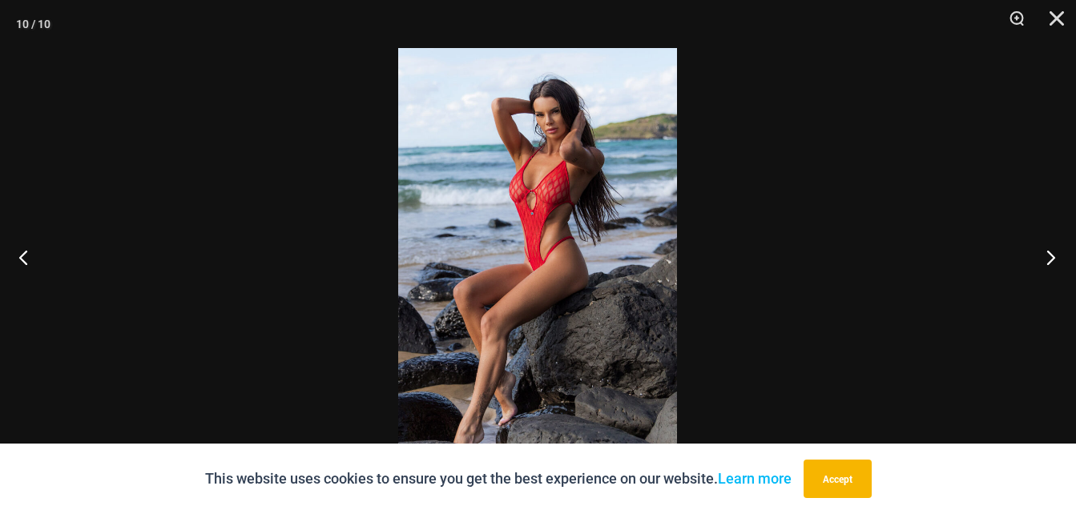
click at [1056, 263] on button "Next" at bounding box center [1046, 257] width 60 height 80
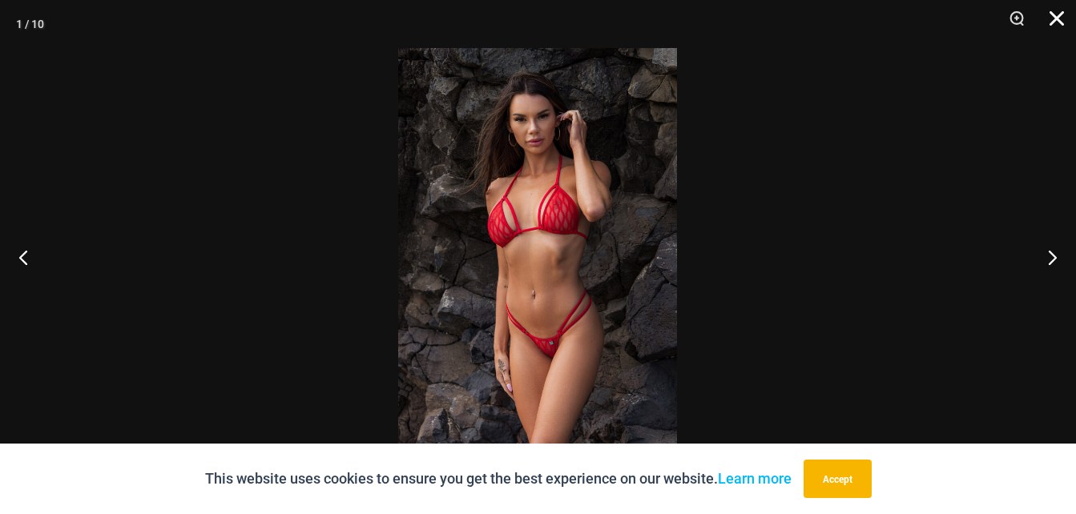
click at [1059, 15] on button "Close" at bounding box center [1051, 24] width 40 height 48
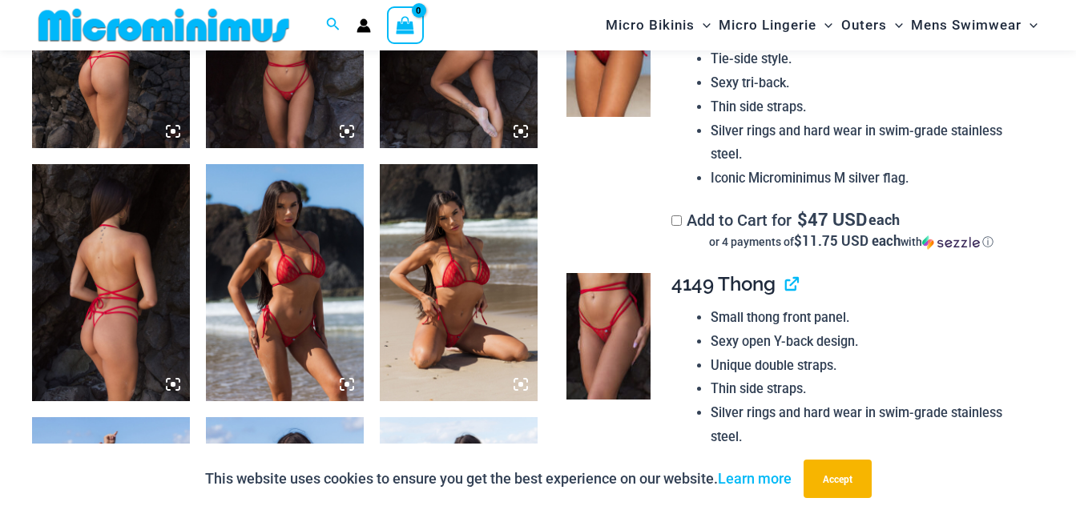
scroll to position [1008, 0]
